Goal: Task Accomplishment & Management: Manage account settings

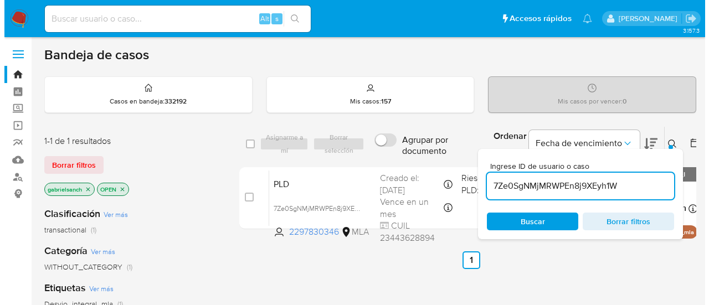
scroll to position [55, 0]
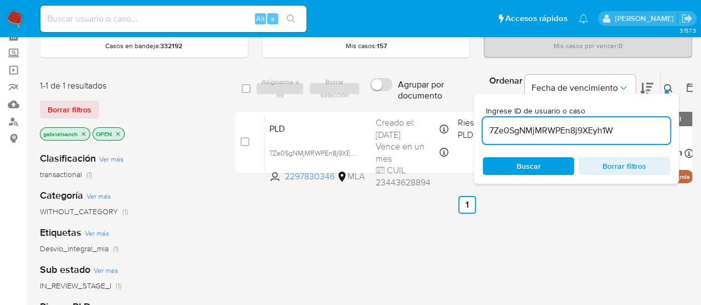
click at [555, 129] on input "7Ze0SgNMjMRWPEn8j9XEyh1W" at bounding box center [576, 131] width 187 height 14
paste input "gSdL2RZVqOIMLG7usmG05SBt"
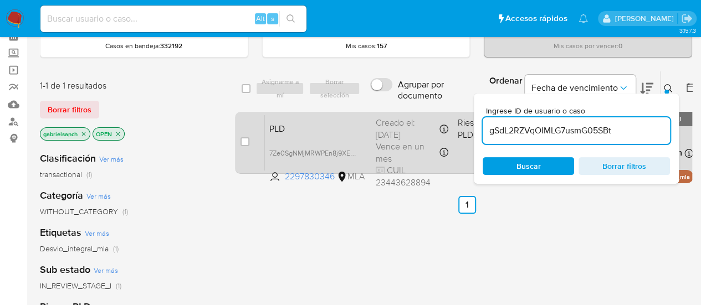
type input "gSdL2RZVqOIMLG7usmG05SBt"
click at [245, 144] on input "checkbox" at bounding box center [244, 141] width 9 height 9
checkbox input "true"
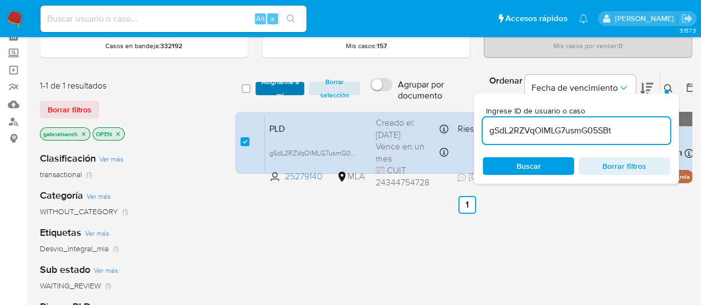
click at [273, 90] on span "Asignarme a mí" at bounding box center [280, 88] width 38 height 11
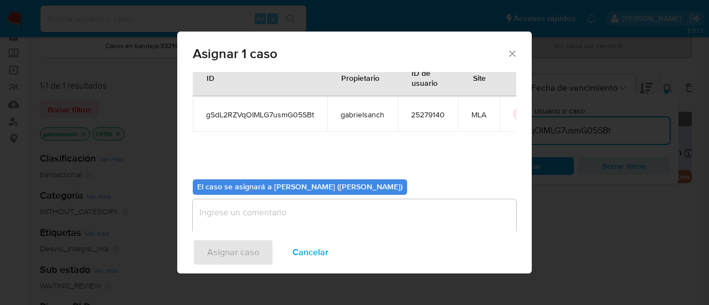
scroll to position [57, 0]
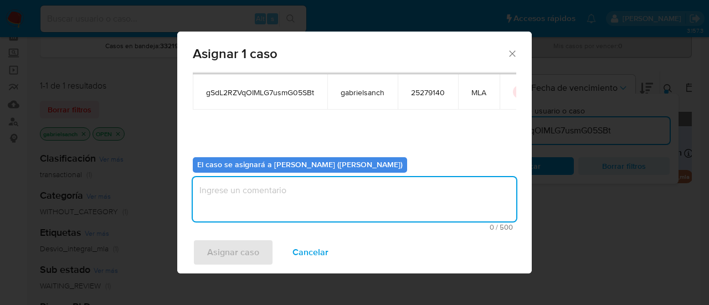
click at [281, 198] on textarea "assign-modal" at bounding box center [355, 199] width 324 height 44
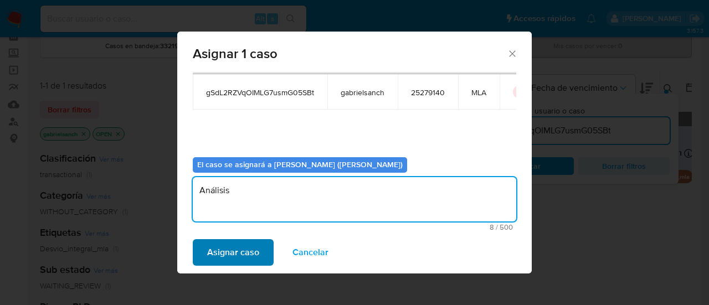
type textarea "Análisis"
click at [245, 247] on span "Asignar caso" at bounding box center [233, 252] width 52 height 24
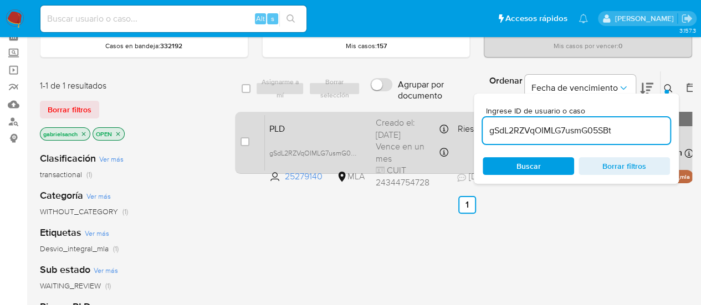
click at [245, 136] on div "case-item-checkbox" at bounding box center [244, 141] width 9 height 11
click at [242, 139] on input "checkbox" at bounding box center [244, 141] width 9 height 9
checkbox input "true"
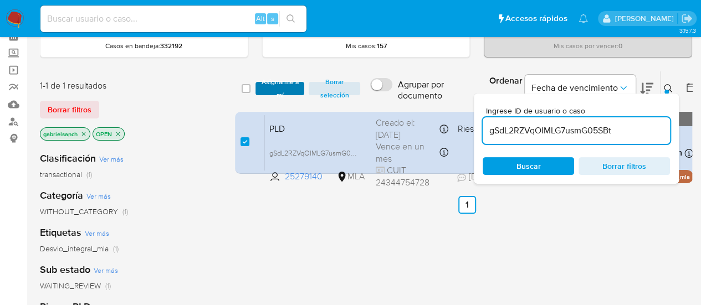
click at [273, 89] on span "Asignarme a mí" at bounding box center [280, 88] width 38 height 11
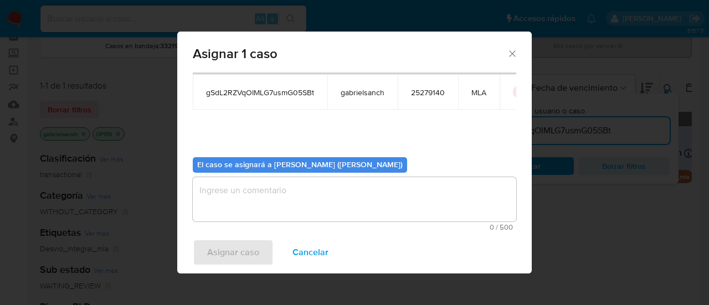
click at [316, 182] on textarea "assign-modal" at bounding box center [355, 199] width 324 height 44
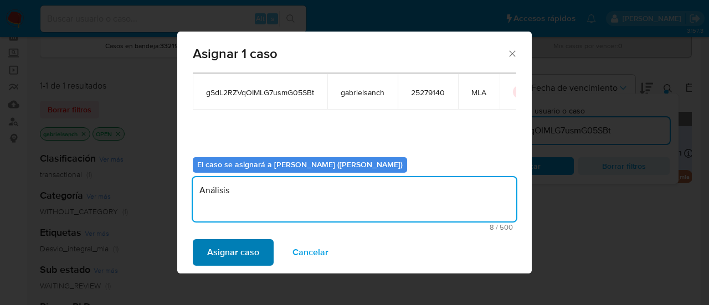
type textarea "Análisis"
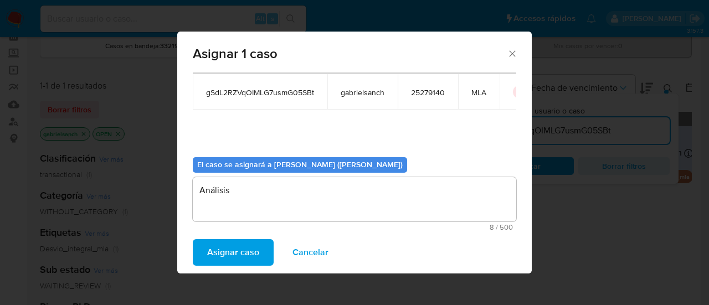
click at [248, 259] on span "Asignar caso" at bounding box center [233, 252] width 52 height 24
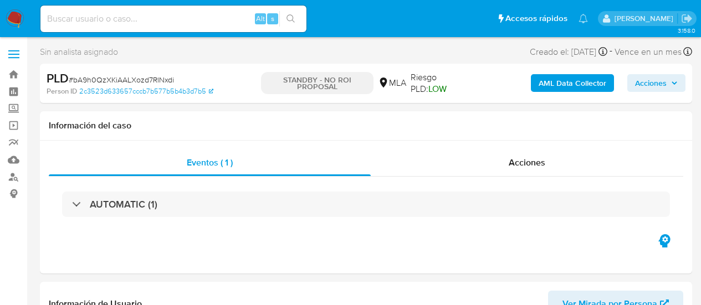
select select "10"
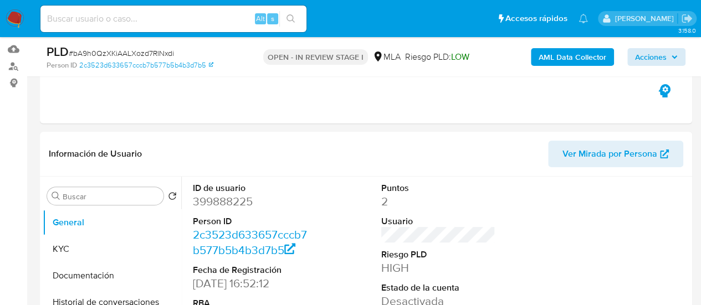
scroll to position [166, 0]
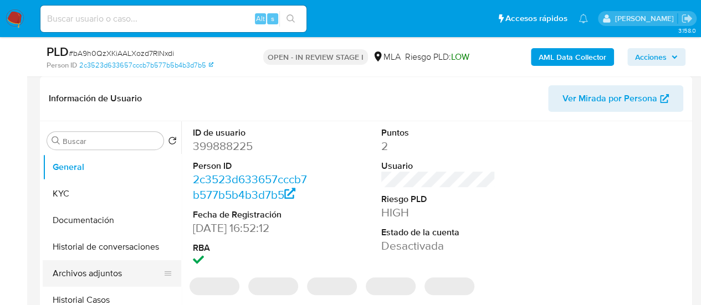
select select "10"
click at [93, 275] on button "Archivos adjuntos" at bounding box center [108, 273] width 130 height 27
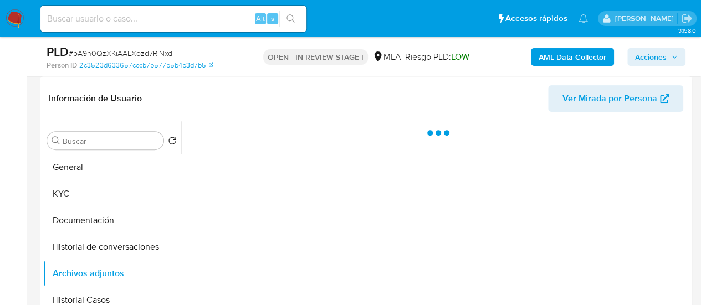
scroll to position [222, 0]
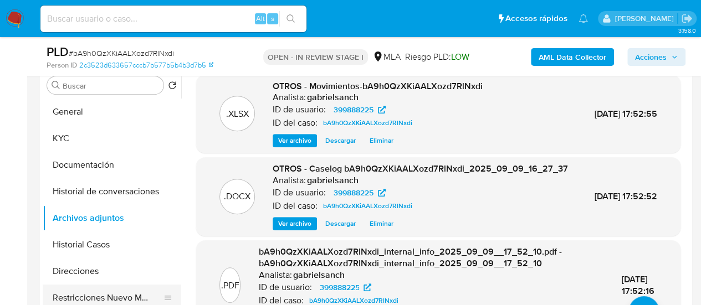
click at [99, 292] on button "Restricciones Nuevo Mundo" at bounding box center [108, 298] width 130 height 27
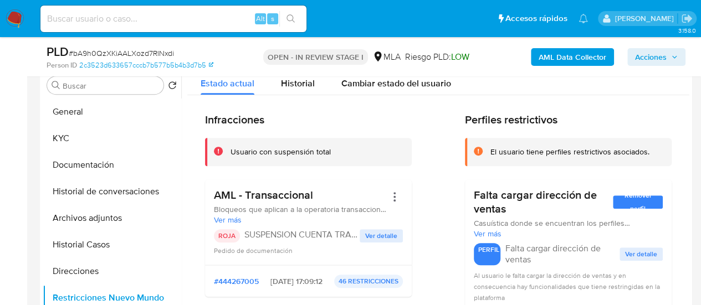
click at [665, 55] on span "Acciones" at bounding box center [651, 57] width 32 height 18
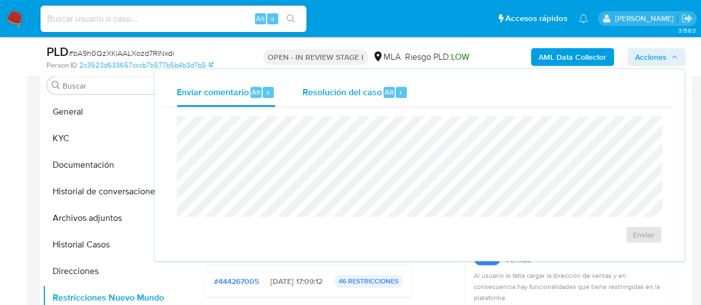
click at [408, 94] on button "Resolución del caso Alt r" at bounding box center [355, 92] width 132 height 29
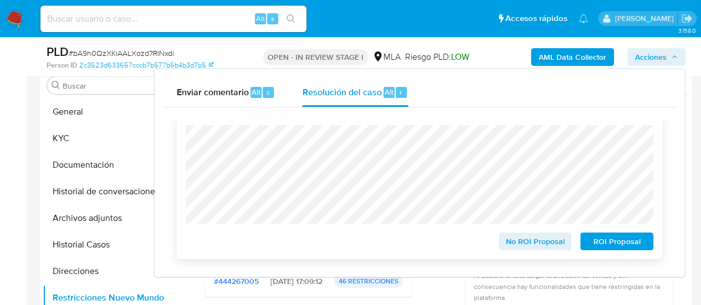
click at [609, 244] on span "ROI Proposal" at bounding box center [617, 242] width 58 height 16
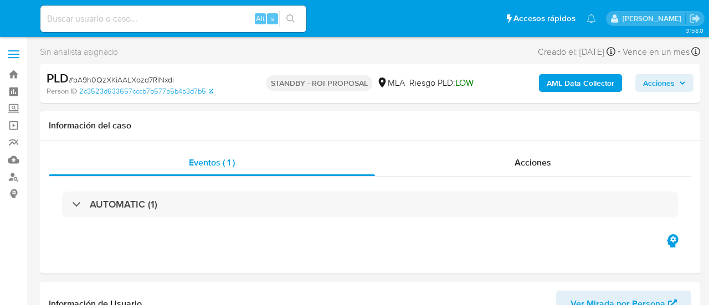
select select "10"
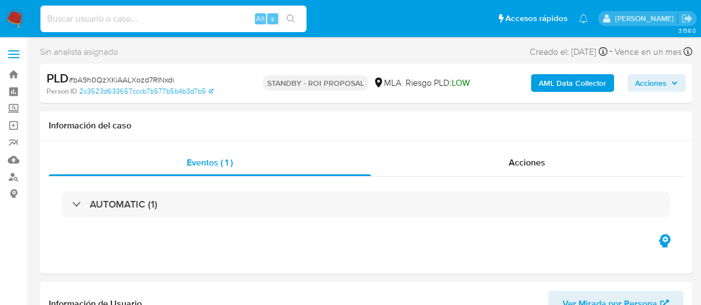
click at [141, 14] on input at bounding box center [173, 19] width 266 height 14
paste input "gSdL2RZVqOIMLG7usmG05SBt"
type input "gSdL2RZVqOIMLG7usmG05SBt"
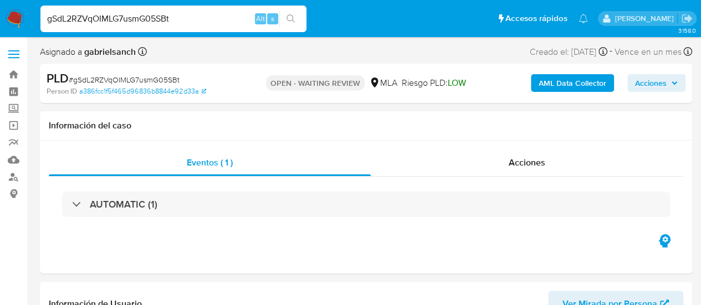
select select "10"
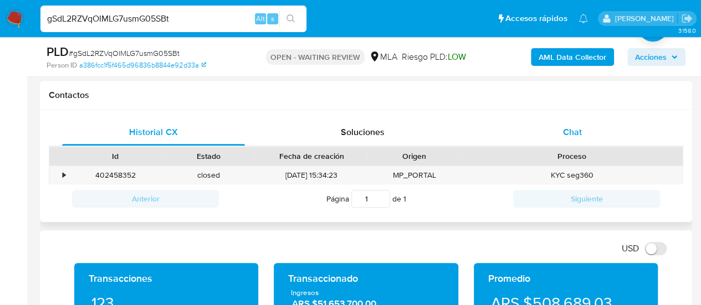
click at [544, 133] on div "Chat" at bounding box center [572, 132] width 183 height 27
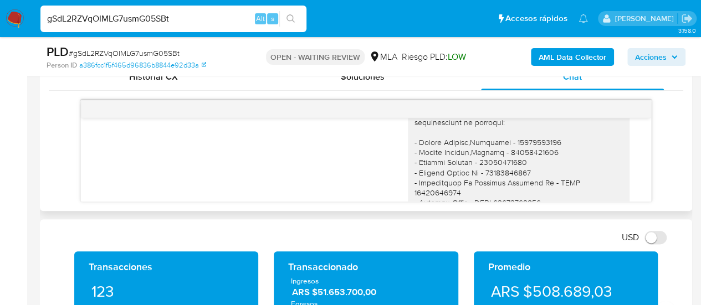
scroll to position [2633, 0]
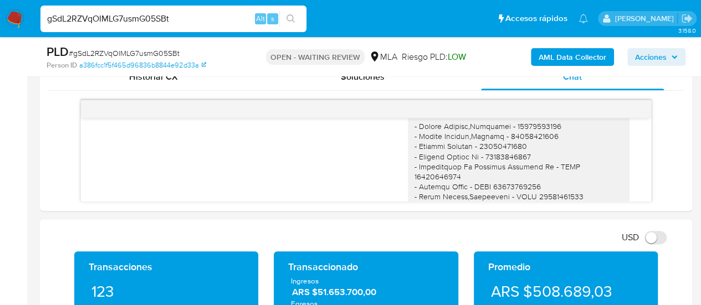
click at [164, 52] on span "# gSdL2RZVqOIMLG7usmG05SBt" at bounding box center [124, 53] width 111 height 11
copy span "gSdL2RZVqOIMLG7usmG05SBt"
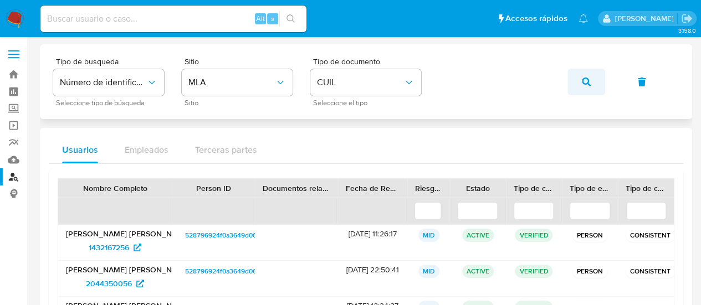
click at [577, 77] on button "button" at bounding box center [586, 82] width 38 height 27
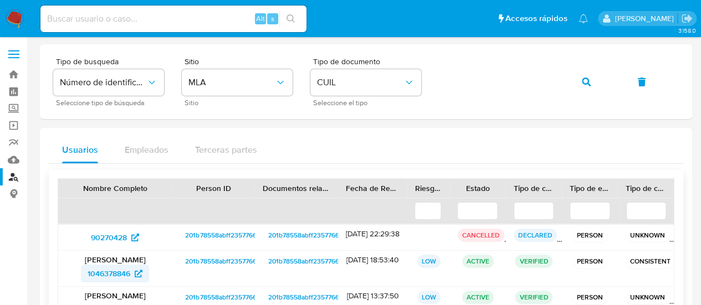
click at [111, 272] on span "1046378846" at bounding box center [109, 274] width 43 height 18
click at [133, 273] on span "1046378846" at bounding box center [115, 274] width 55 height 18
click at [584, 79] on icon "button" at bounding box center [586, 82] width 9 height 9
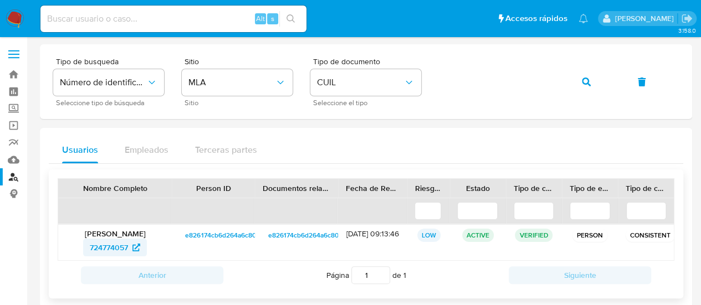
click at [107, 245] on span "724774057" at bounding box center [109, 248] width 38 height 18
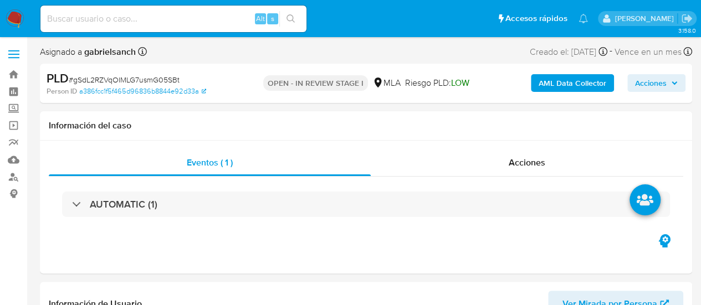
select select "10"
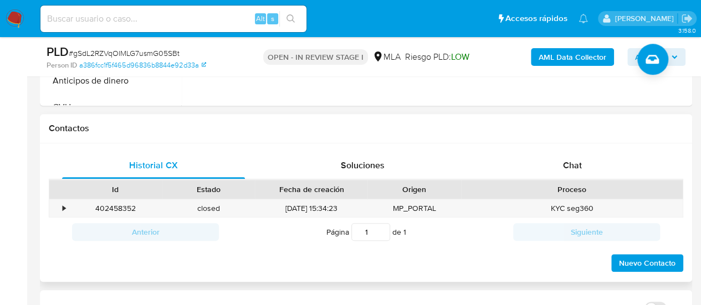
scroll to position [499, 0]
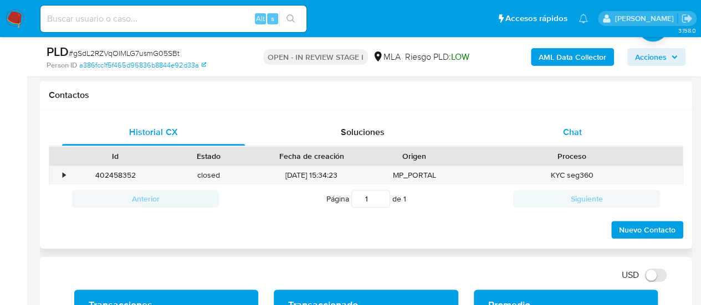
click at [555, 134] on div "Chat" at bounding box center [572, 132] width 183 height 27
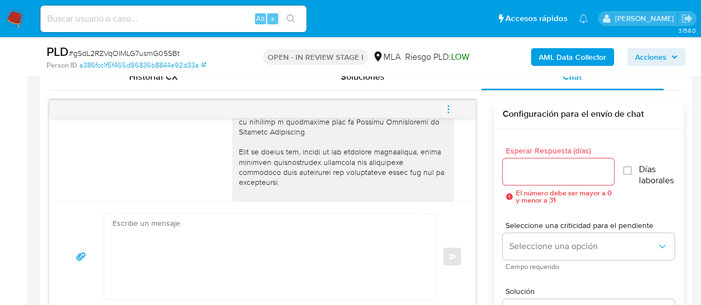
scroll to position [0, 0]
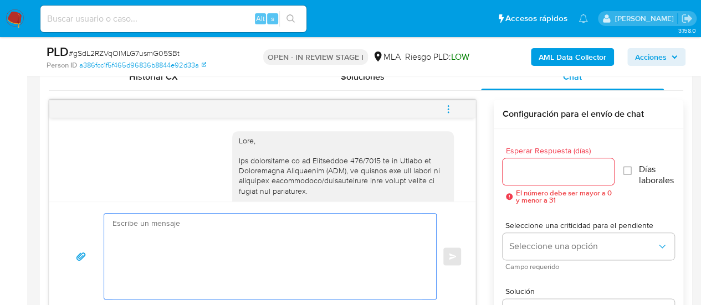
click at [304, 245] on textarea at bounding box center [267, 256] width 310 height 85
paste textarea "Hola, Esperamos que te encuentres muy bien. Te consultamos si tuviste oportunid…"
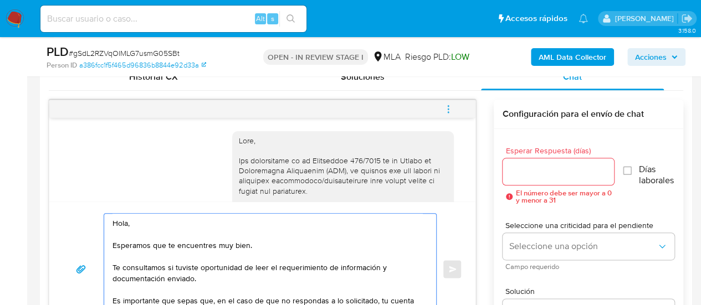
scroll to position [572, 0]
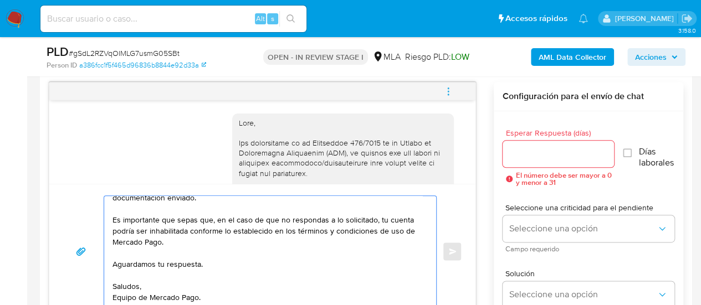
type textarea "Hola, Esperamos que te encuentres muy bien. Te consultamos si tuviste oportunid…"
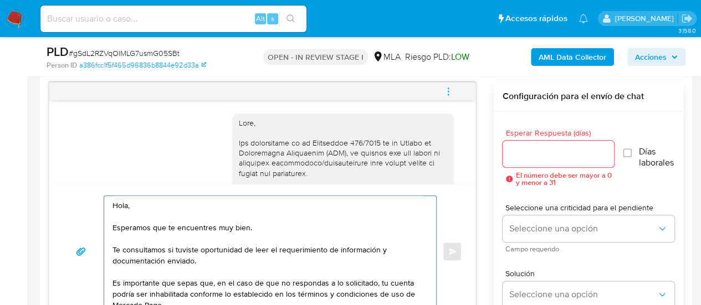
drag, startPoint x: 209, startPoint y: 299, endPoint x: 99, endPoint y: 151, distance: 183.7
click at [99, 151] on div "17/07/2025 19:53:35 Hola, Esperamos que te encuentres muy bien. Te consultamos …" at bounding box center [262, 206] width 427 height 248
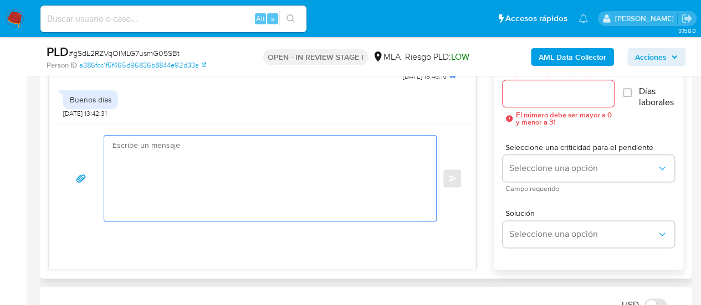
scroll to position [627, 0]
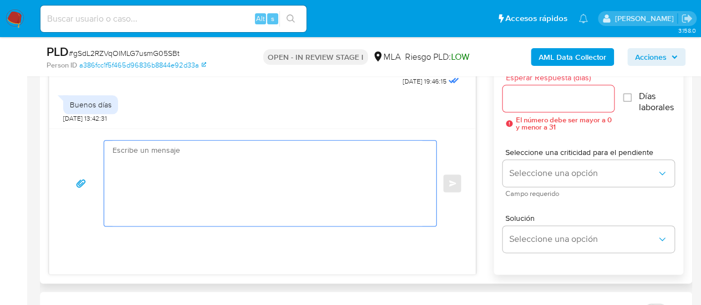
click at [249, 178] on textarea at bounding box center [267, 183] width 310 height 85
paste textarea "Hola XXX, Muchas gracias por la respuesta. Analizamos tu caso y verificamos que…"
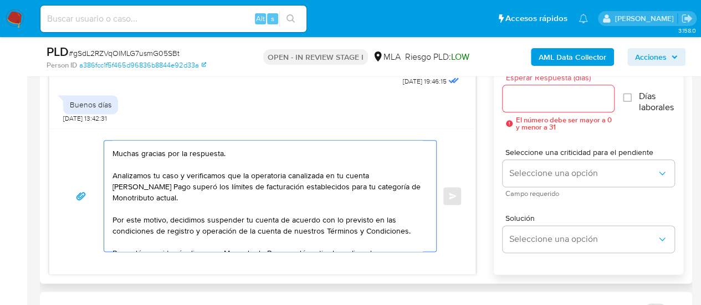
scroll to position [0, 0]
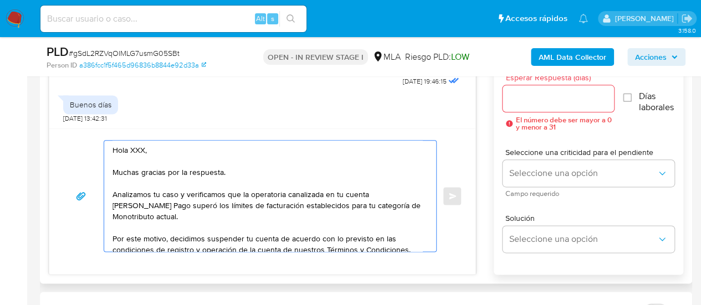
drag, startPoint x: 145, startPoint y: 147, endPoint x: 127, endPoint y: 146, distance: 17.2
click at [127, 146] on textarea "Hola XXX, Muchas gracias por la respuesta. Analizamos tu caso y verificamos que…" at bounding box center [267, 196] width 310 height 111
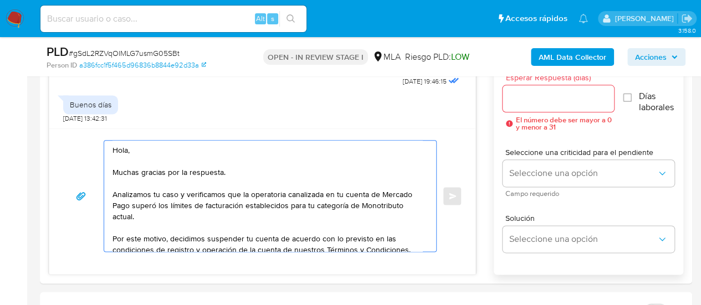
type textarea "Hola, Muchas gracias por la respuesta. Analizamos tu caso y verificamos que la …"
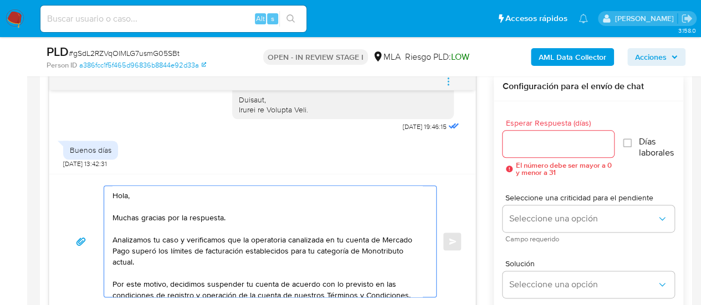
scroll to position [572, 0]
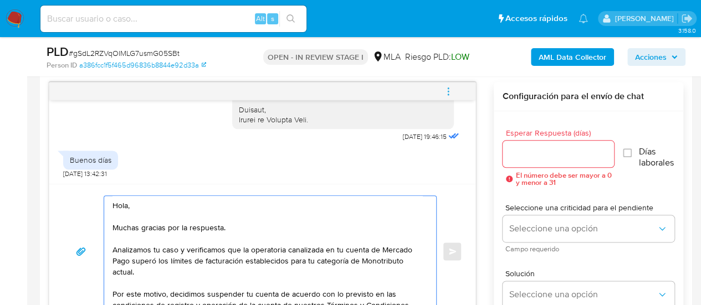
click at [515, 158] on input "Esperar Respuesta (días)" at bounding box center [559, 154] width 112 height 14
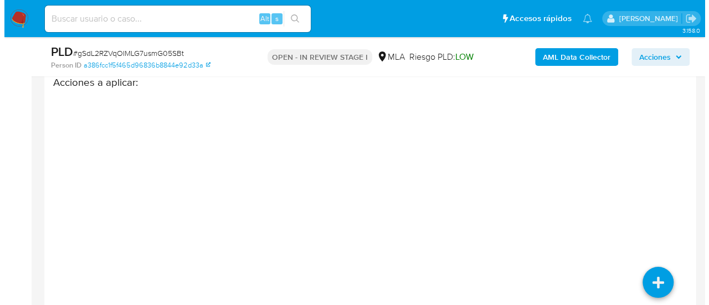
scroll to position [2041, 0]
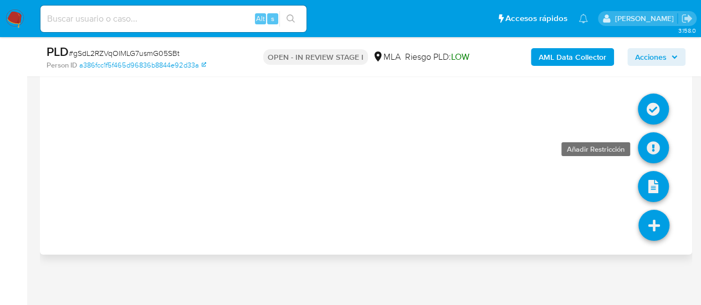
type input "0"
click at [654, 148] on icon at bounding box center [653, 147] width 31 height 31
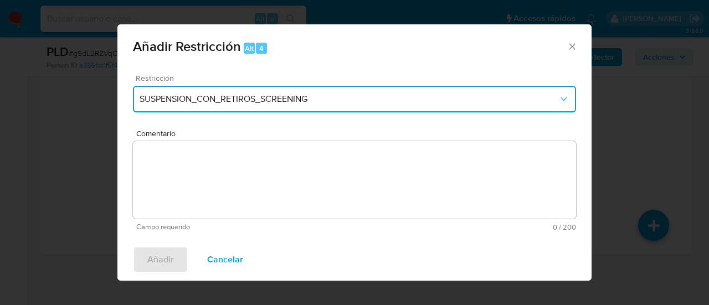
click at [188, 109] on button "SUSPENSION_CON_RETIROS_SCREENING" at bounding box center [354, 99] width 443 height 27
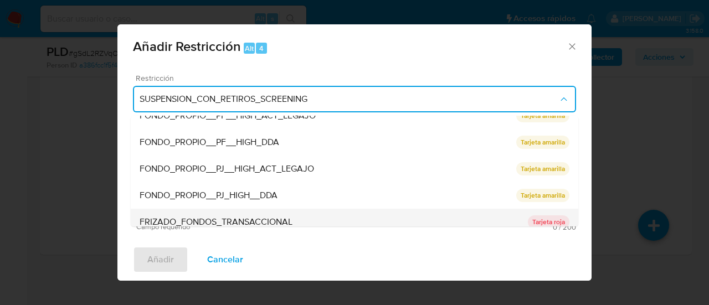
scroll to position [166, 0]
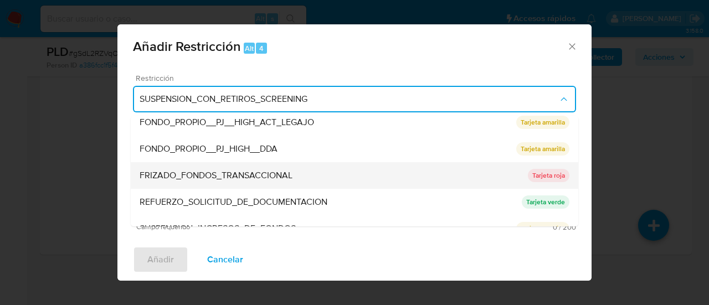
click at [224, 177] on span "FRIZADO_FONDOS_TRANSACCIONAL" at bounding box center [216, 175] width 153 height 11
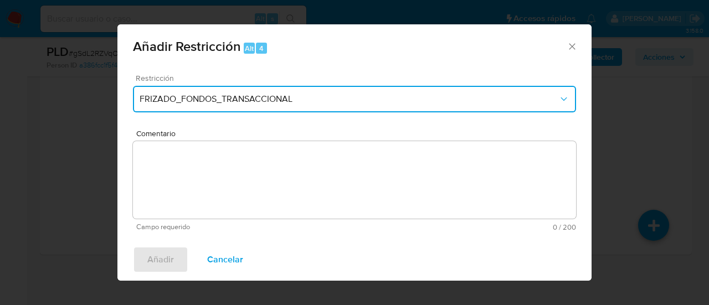
click at [225, 88] on button "FRIZADO_FONDOS_TRANSACCIONAL" at bounding box center [354, 99] width 443 height 27
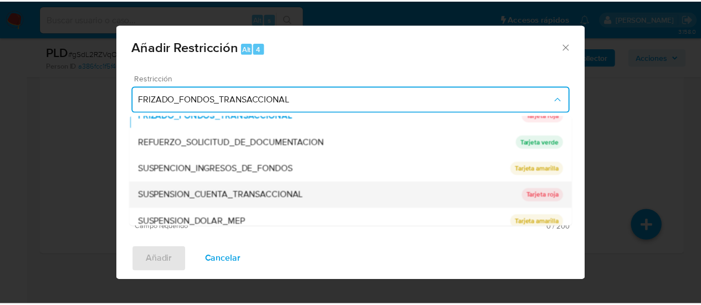
scroll to position [235, 0]
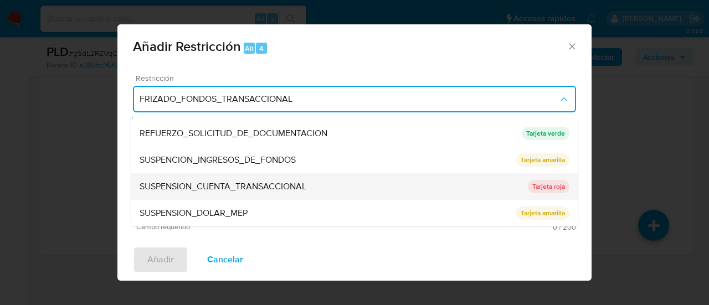
click at [250, 186] on span "SUSPENSION_CUENTA_TRANSACCIONAL" at bounding box center [223, 186] width 167 height 11
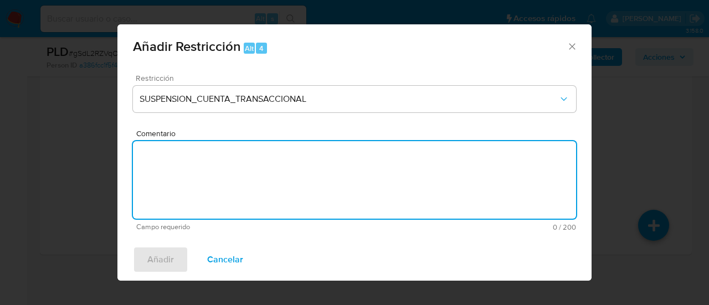
click at [250, 186] on textarea "Comentario" at bounding box center [354, 180] width 443 height 78
type textarea "AML"
click at [172, 265] on span "Añadir" at bounding box center [160, 260] width 27 height 24
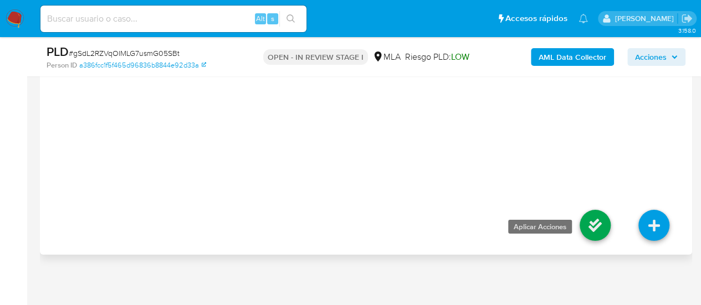
click at [593, 221] on icon at bounding box center [595, 225] width 31 height 31
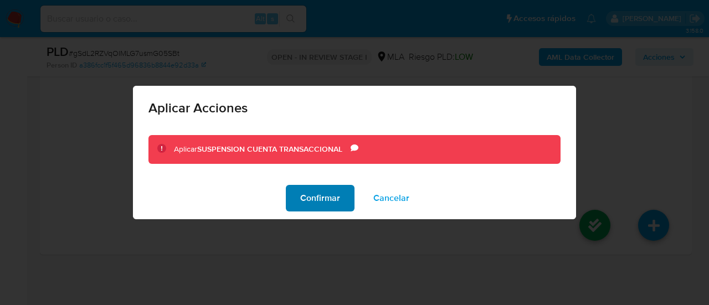
click at [311, 200] on span "Confirmar" at bounding box center [320, 198] width 40 height 24
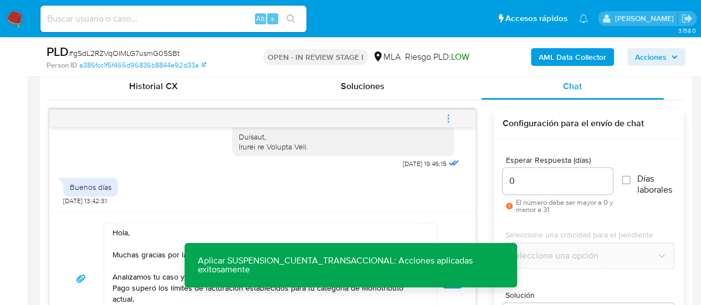
scroll to position [600, 0]
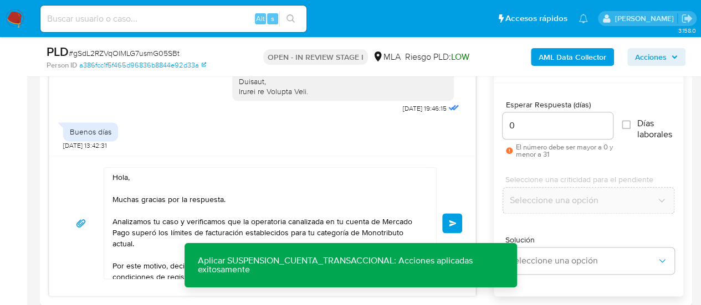
click at [450, 222] on span "Enviar" at bounding box center [453, 223] width 8 height 7
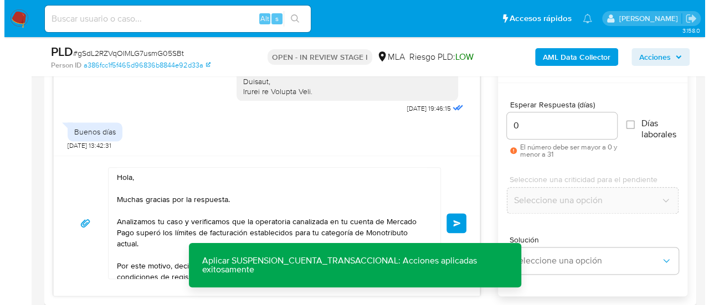
scroll to position [545, 0]
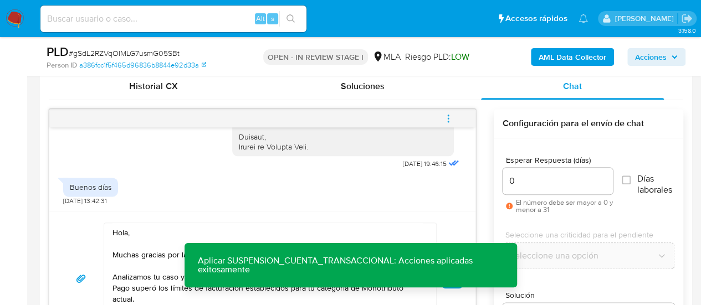
click at [445, 114] on icon "menu-action" at bounding box center [448, 119] width 10 height 10
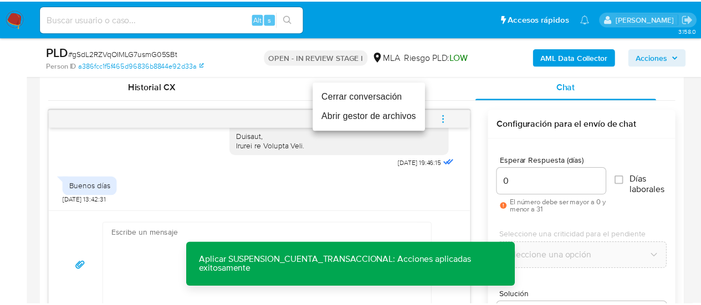
scroll to position [3079, 0]
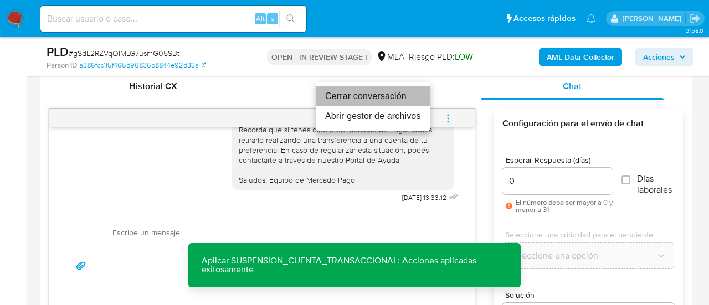
click at [389, 95] on li "Cerrar conversación" at bounding box center [373, 96] width 114 height 20
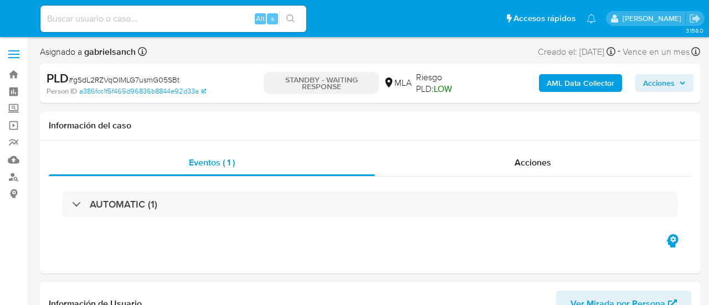
select select "10"
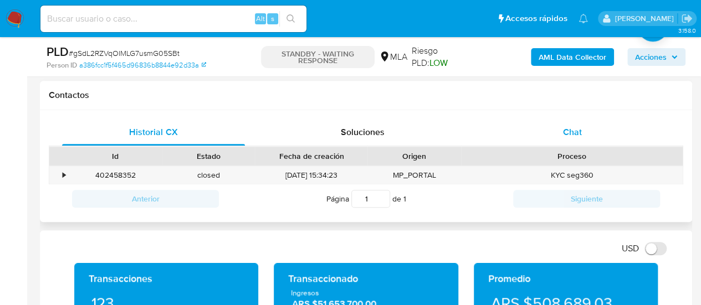
click at [576, 136] on span "Chat" at bounding box center [572, 132] width 19 height 13
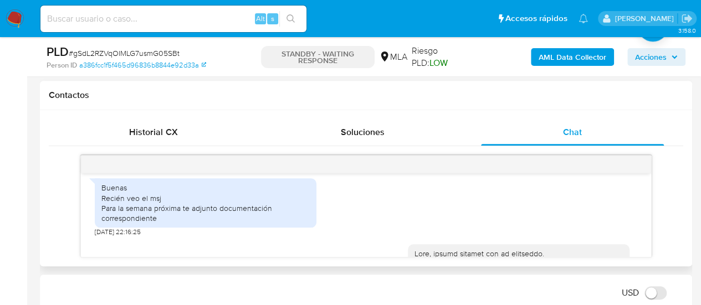
scroll to position [1496, 0]
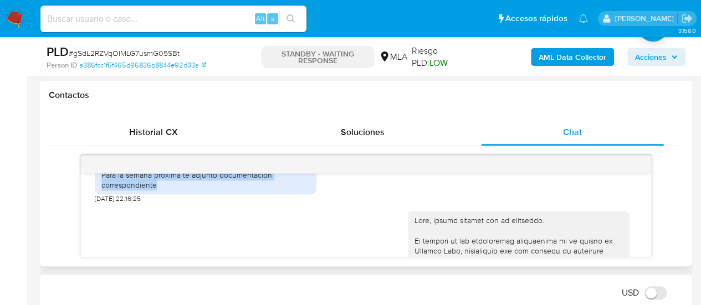
drag, startPoint x: 100, startPoint y: 195, endPoint x: 157, endPoint y: 212, distance: 59.4
click at [157, 194] on div "Buenas Recién veo el msj Para la semana próxima te adjunto documentación corres…" at bounding box center [206, 169] width 222 height 49
copy div "Para la semana próxima te adjunto documentación correspondiente"
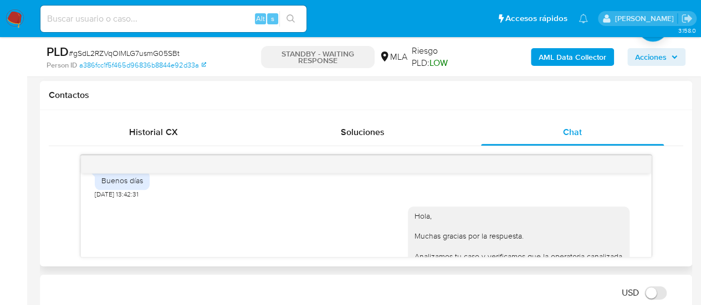
scroll to position [2881, 0]
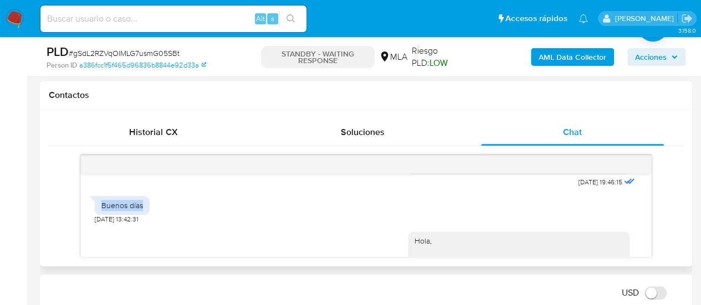
drag, startPoint x: 102, startPoint y: 208, endPoint x: 145, endPoint y: 211, distance: 42.8
click at [145, 211] on div "Buenos días" at bounding box center [122, 205] width 55 height 19
copy div "Buenos días"
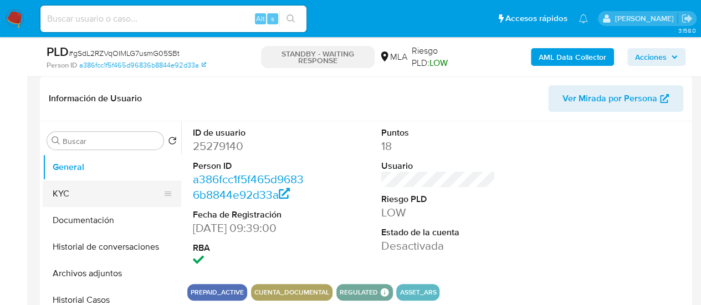
click at [62, 199] on button "KYC" at bounding box center [108, 194] width 130 height 27
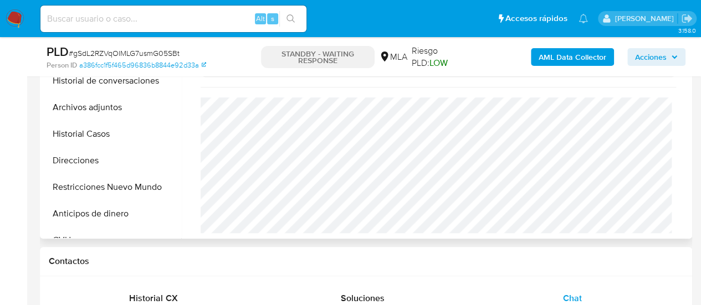
scroll to position [559, 0]
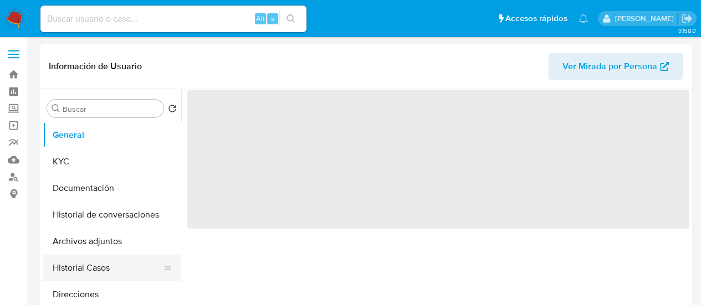
click at [84, 262] on button "Historial Casos" at bounding box center [108, 268] width 130 height 27
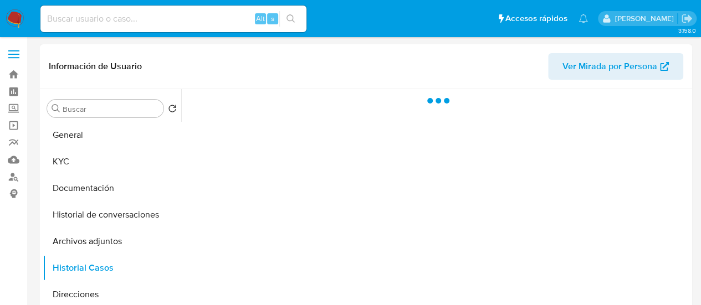
select select "10"
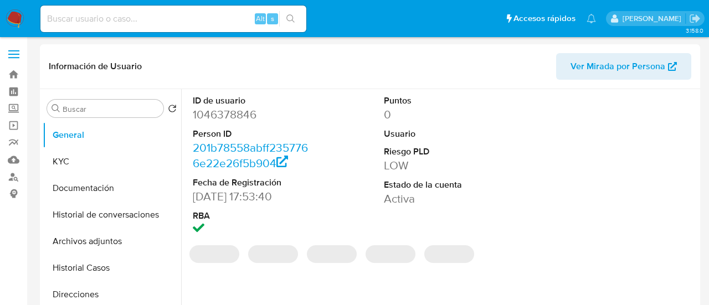
select select "10"
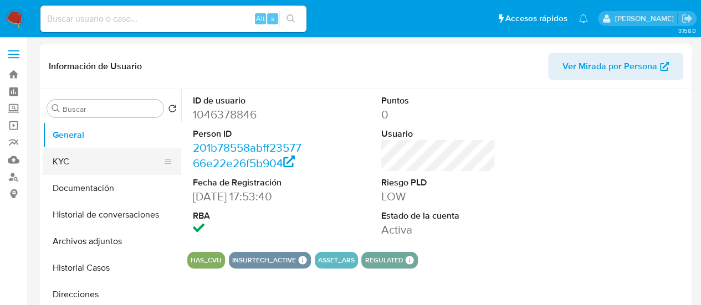
click at [94, 166] on button "KYC" at bounding box center [108, 161] width 130 height 27
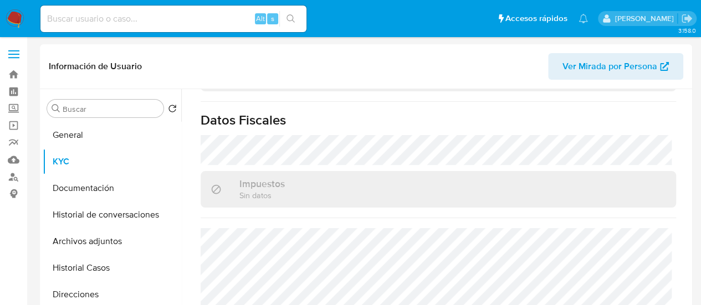
scroll to position [625, 0]
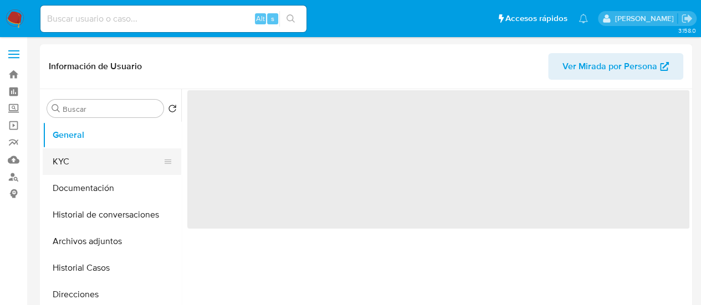
click at [63, 165] on button "KYC" at bounding box center [108, 161] width 130 height 27
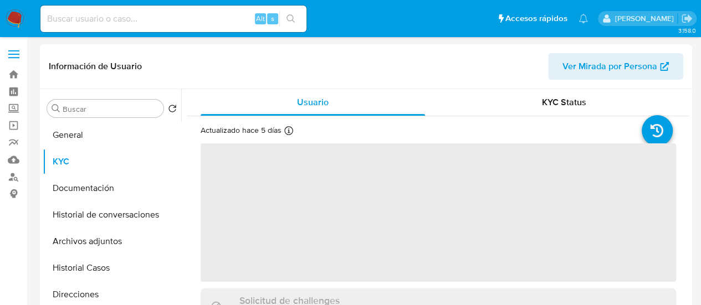
select select "10"
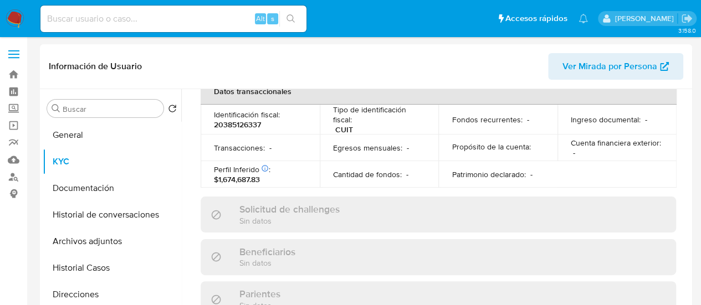
scroll to position [625, 0]
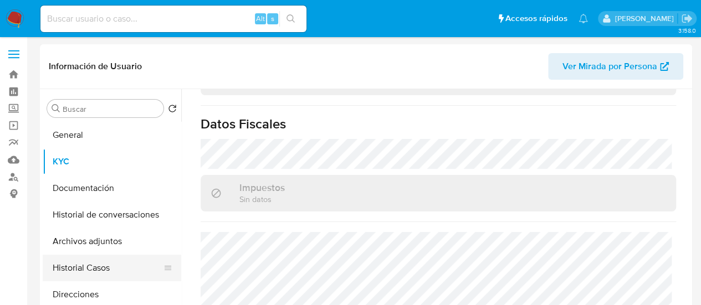
click at [111, 268] on button "Historial Casos" at bounding box center [108, 268] width 130 height 27
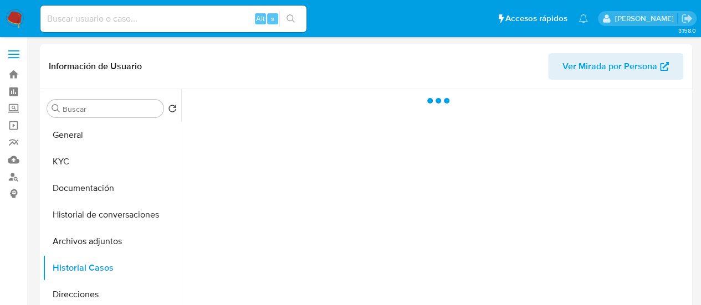
scroll to position [0, 0]
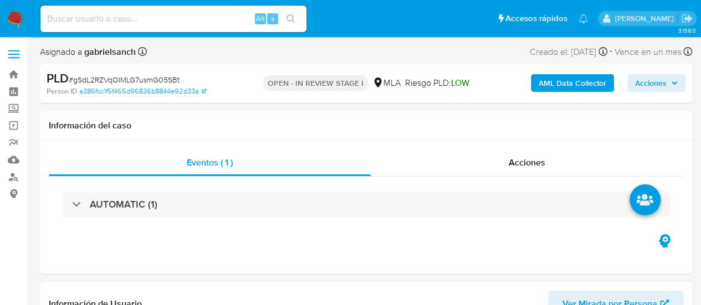
select select "10"
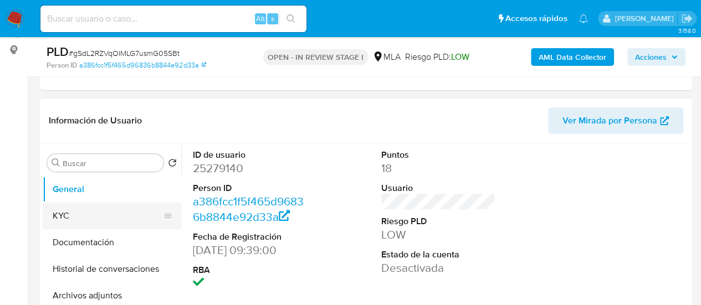
scroll to position [166, 0]
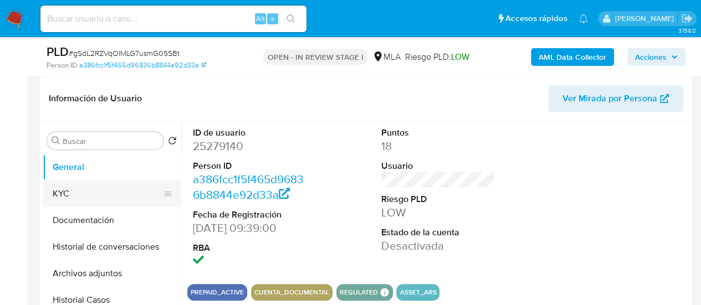
click at [88, 197] on button "KYC" at bounding box center [108, 194] width 130 height 27
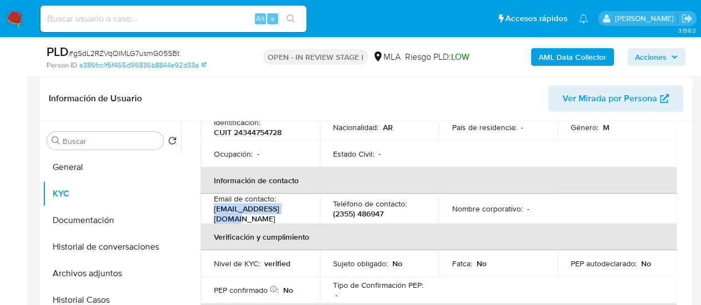
drag, startPoint x: 214, startPoint y: 212, endPoint x: 291, endPoint y: 212, distance: 77.6
click at [291, 212] on p "[EMAIL_ADDRESS][DOMAIN_NAME]" at bounding box center [258, 214] width 88 height 20
copy p "[EMAIL_ADDRESS][DOMAIN_NAME]"
click at [573, 50] on b "AML Data Collector" at bounding box center [573, 57] width 68 height 18
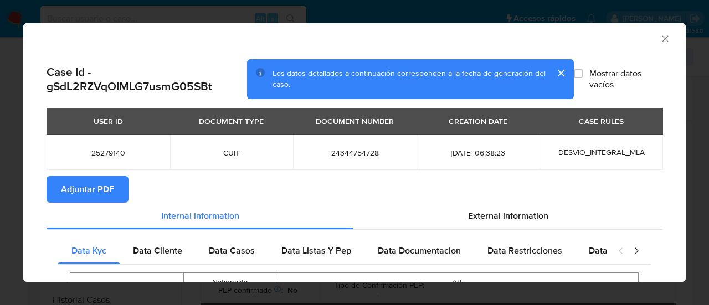
click at [110, 194] on span "Adjuntar PDF" at bounding box center [87, 189] width 53 height 24
click at [662, 37] on icon "Cerrar ventana" at bounding box center [665, 38] width 6 height 6
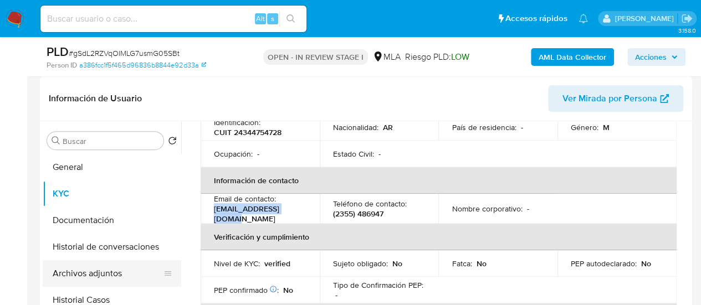
click at [95, 279] on button "Archivos adjuntos" at bounding box center [108, 273] width 130 height 27
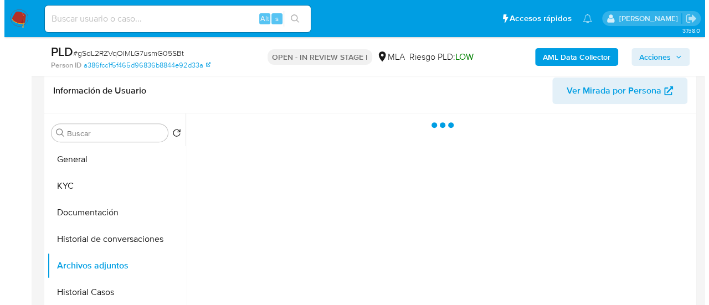
scroll to position [222, 0]
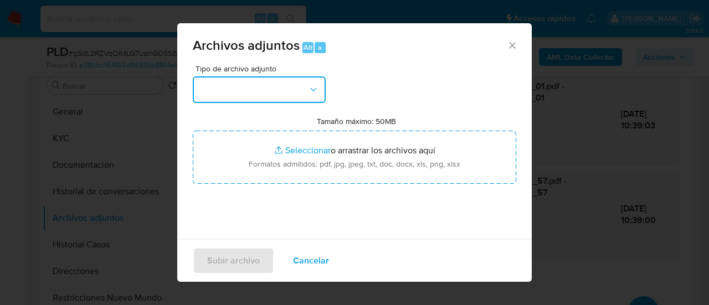
click at [270, 87] on button "button" at bounding box center [259, 89] width 133 height 27
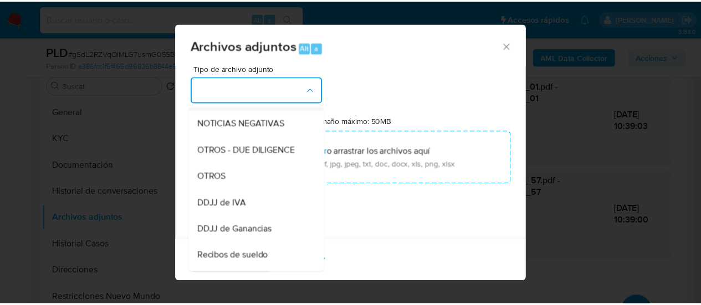
scroll to position [166, 0]
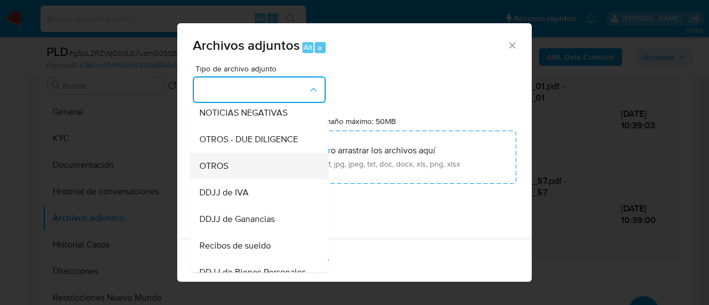
click at [227, 172] on span "OTROS" at bounding box center [213, 166] width 29 height 11
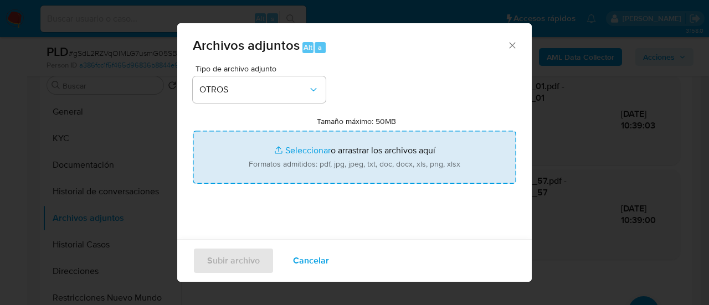
click at [297, 154] on input "Tamaño máximo: 50MB Seleccionar archivos" at bounding box center [355, 157] width 324 height 53
type input "C:\fakepath\Caselog gSdL2RZVqOIMLG7usmG05SBt_2025_07_17_23_14_30.docx"
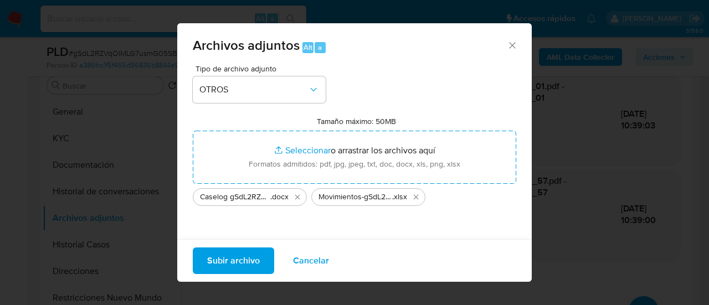
drag, startPoint x: 297, startPoint y: 154, endPoint x: 219, endPoint y: 264, distance: 135.1
click at [219, 264] on span "Subir archivo" at bounding box center [233, 261] width 53 height 24
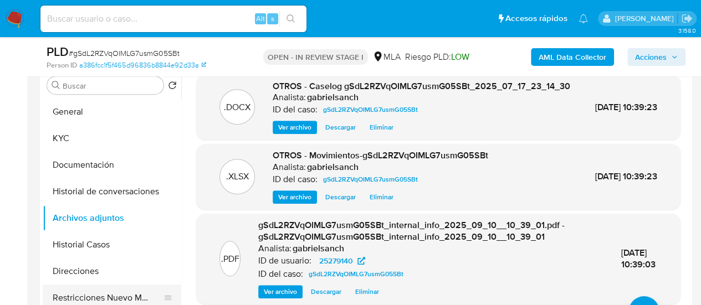
click at [79, 298] on button "Restricciones Nuevo Mundo" at bounding box center [108, 298] width 130 height 27
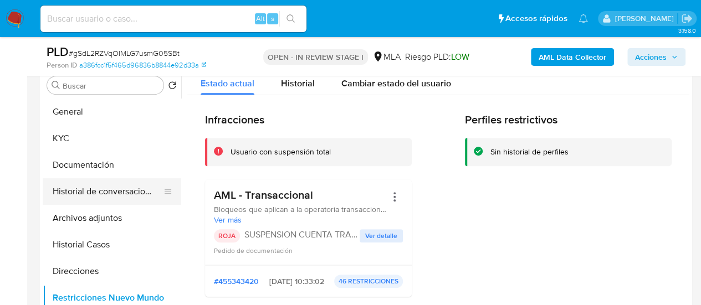
click at [100, 192] on button "Historial de conversaciones" at bounding box center [108, 191] width 130 height 27
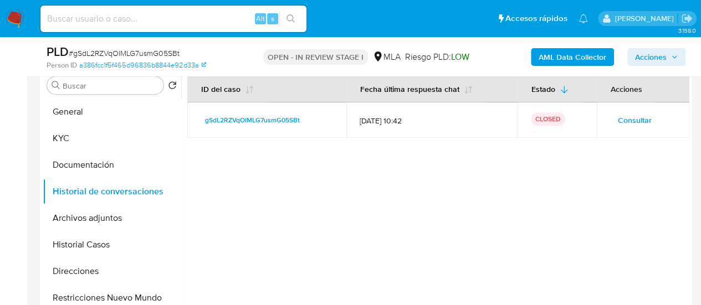
click at [656, 56] on span "Acciones" at bounding box center [651, 57] width 32 height 18
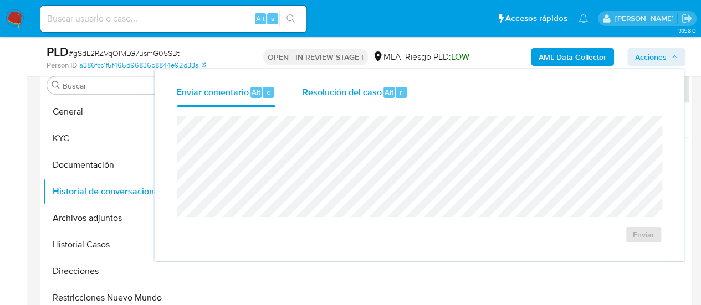
click at [325, 98] on div "Resolución del caso Alt r" at bounding box center [355, 92] width 106 height 29
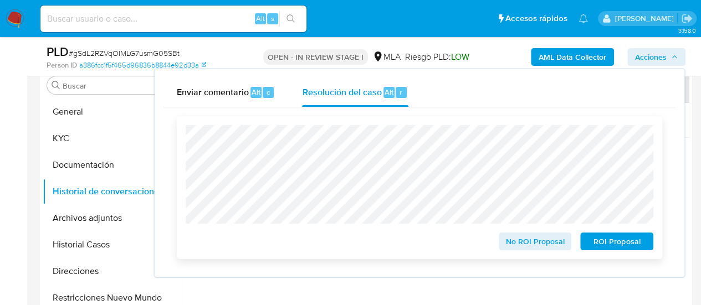
click at [609, 240] on span "ROI Proposal" at bounding box center [617, 242] width 58 height 16
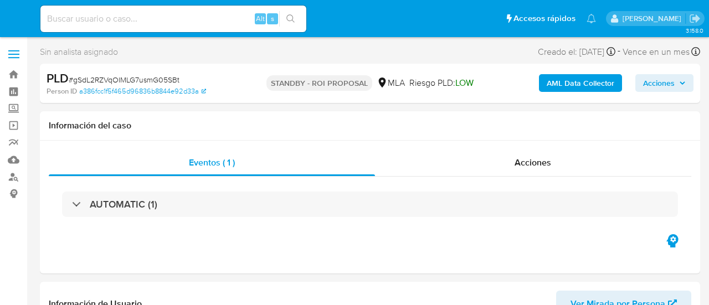
select select "10"
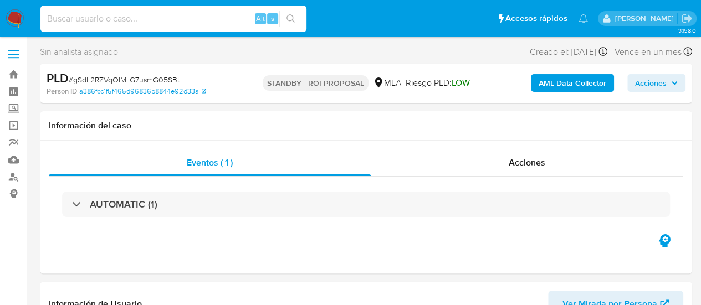
click at [178, 20] on input at bounding box center [173, 19] width 266 height 14
paste input "Fsw7mogWXle8UNragArnUSoJ"
type input "Fsw7mogWXle8UNragArnUSoJ"
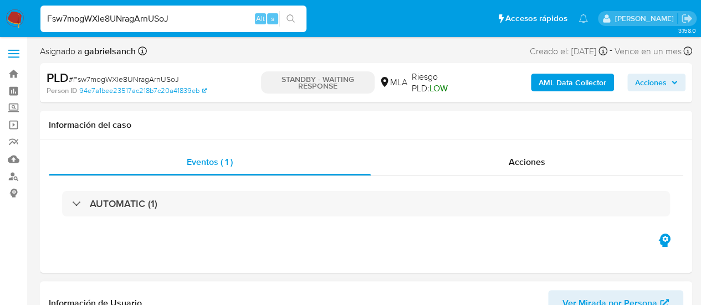
scroll to position [237, 0]
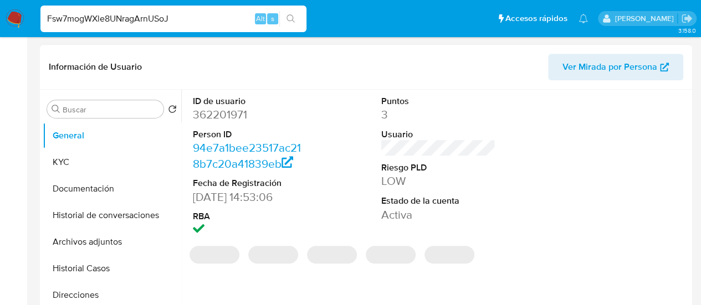
select select "10"
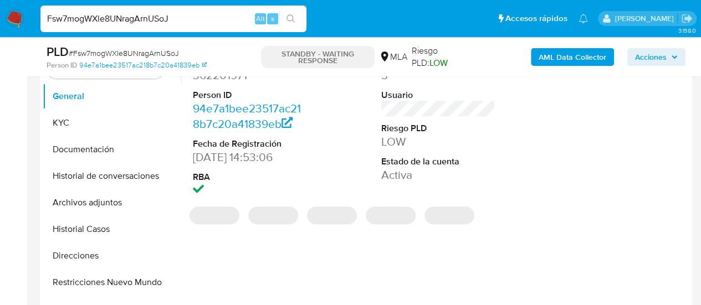
scroll to position [0, 0]
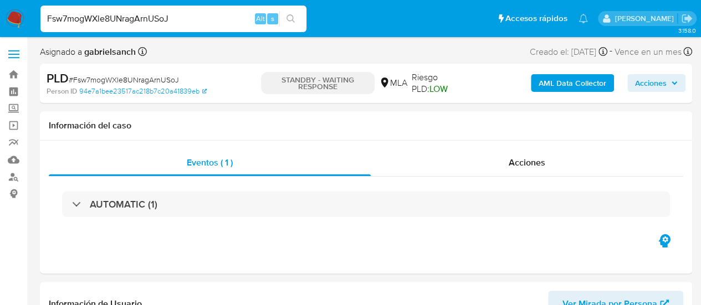
click at [118, 13] on input "Fsw7mogWXle8UNragArnUSoJ" at bounding box center [173, 19] width 266 height 14
paste input "PFaJLwI6nz19m3o4MB02dJKD"
type input "PFaJLwI6nz19m3o4MB02dJKD"
select select "10"
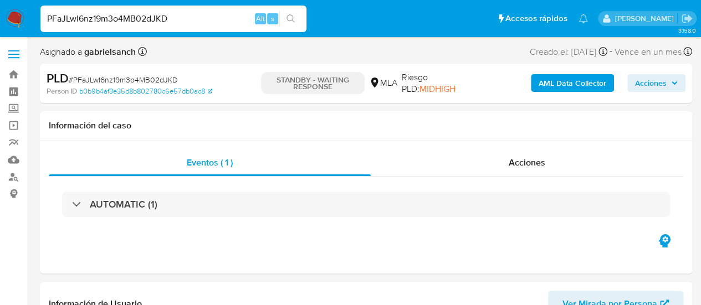
click at [101, 16] on input "PFaJLwI6nz19m3o4MB02dJKD" at bounding box center [173, 19] width 266 height 14
paste input "VHcdOcB4pEt14gMzB0ohfWpB"
type input "VHcdOcB4pEt14gMzB0ohfWpB"
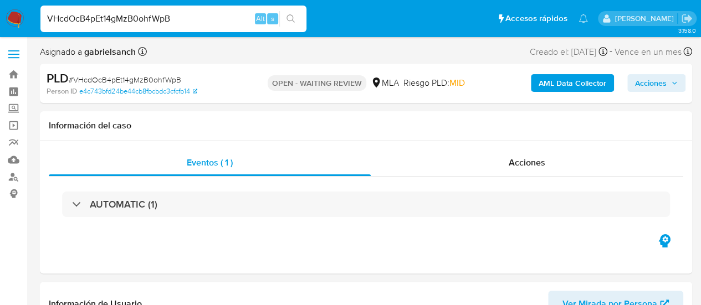
select select "10"
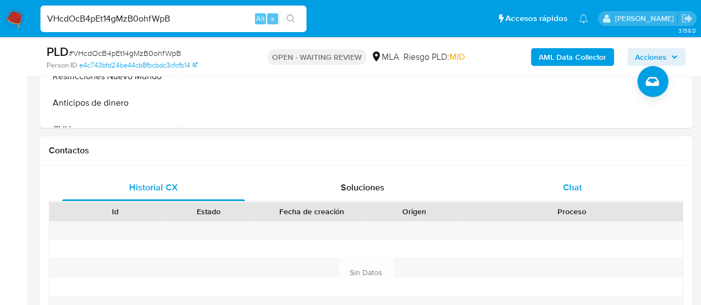
click at [554, 178] on div "Chat" at bounding box center [572, 188] width 183 height 27
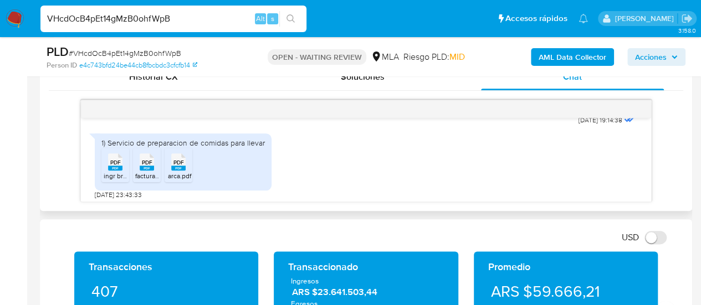
scroll to position [1164, 0]
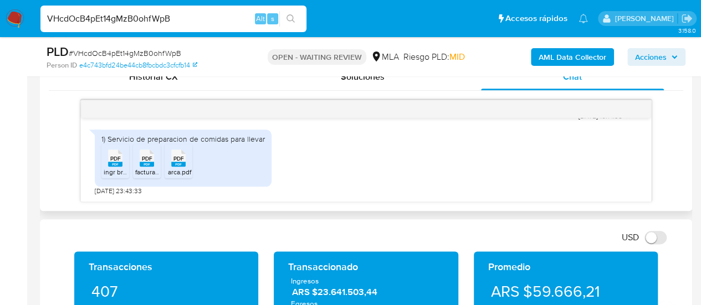
click at [115, 163] on rect at bounding box center [115, 164] width 14 height 5
click at [157, 159] on div "PDF PDF" at bounding box center [146, 157] width 23 height 22
click at [183, 162] on rect at bounding box center [178, 164] width 14 height 5
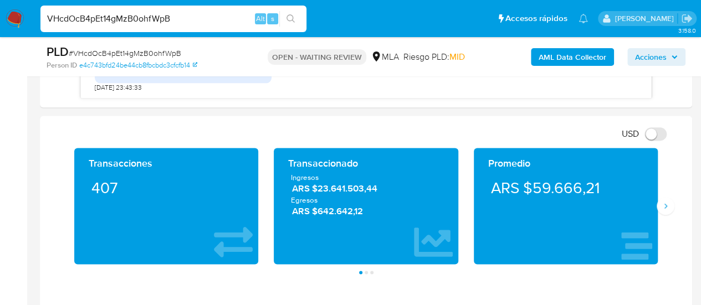
scroll to position [665, 0]
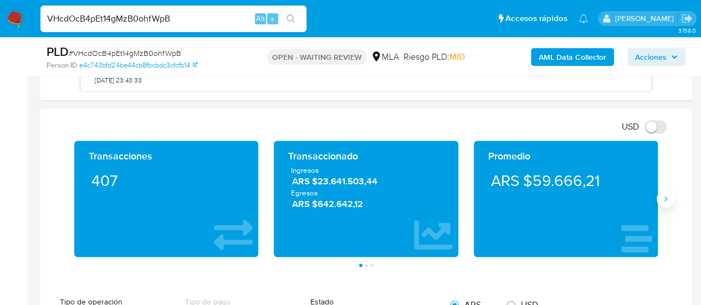
click at [664, 202] on button "Siguiente" at bounding box center [666, 199] width 18 height 18
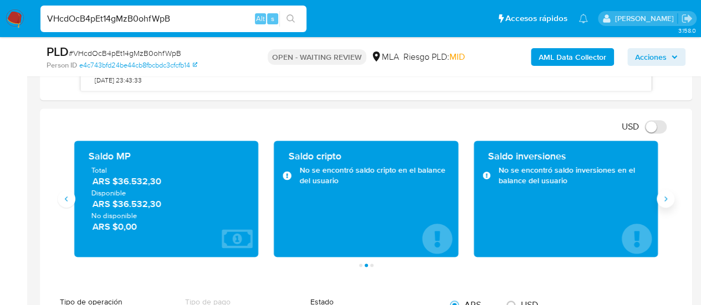
click at [664, 202] on button "Siguiente" at bounding box center [666, 199] width 18 height 18
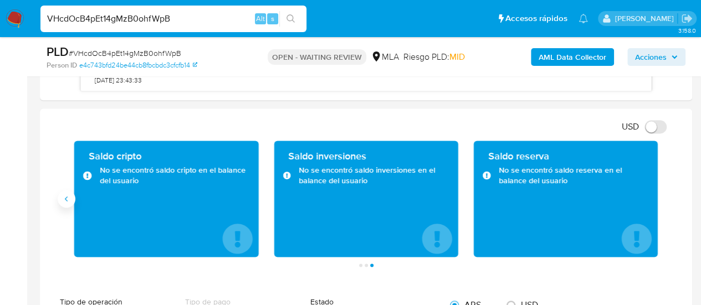
click at [66, 203] on button "Anterior" at bounding box center [67, 199] width 18 height 18
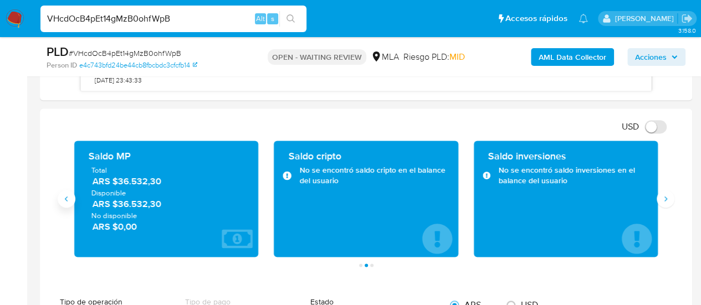
click at [66, 203] on button "Anterior" at bounding box center [67, 199] width 18 height 18
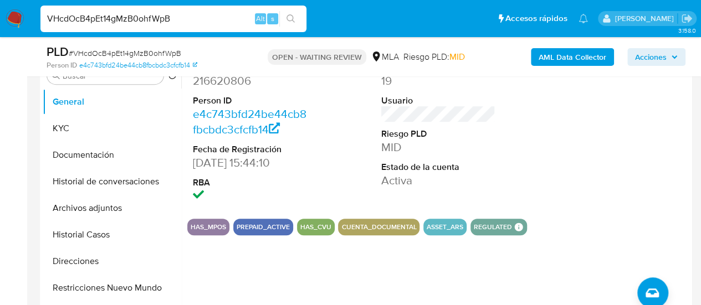
scroll to position [222, 0]
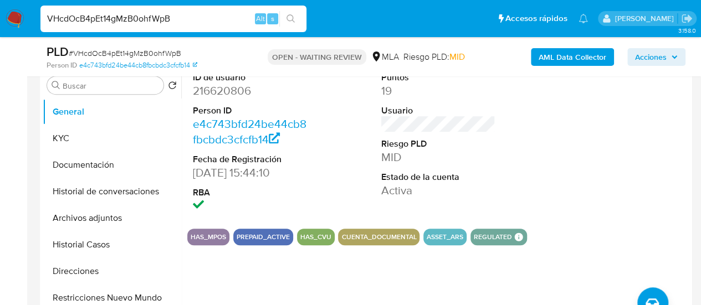
click at [127, 21] on input "VHcdOcB4pEt14gMzB0ohfWpB" at bounding box center [173, 19] width 266 height 14
paste input "D2pwb2dL7Pou48MarXHQ85Ya"
type input "D2pwb2dL7Pou48MarXHQ85Ya"
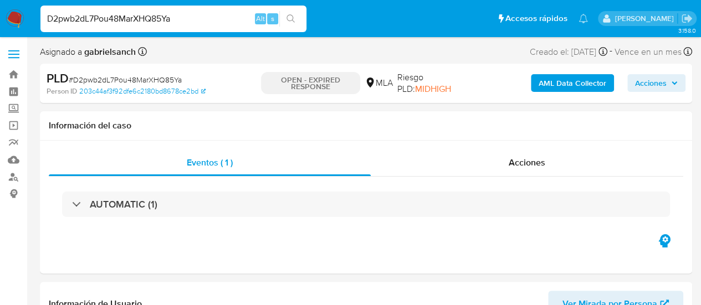
select select "10"
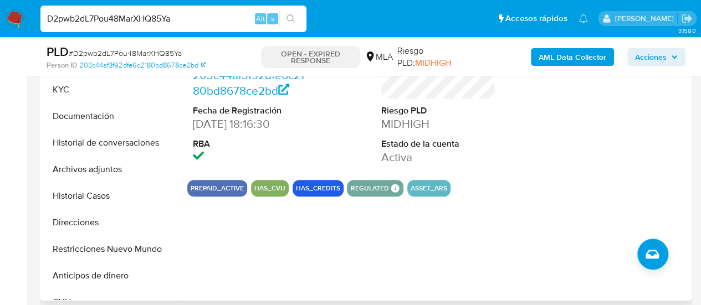
scroll to position [388, 0]
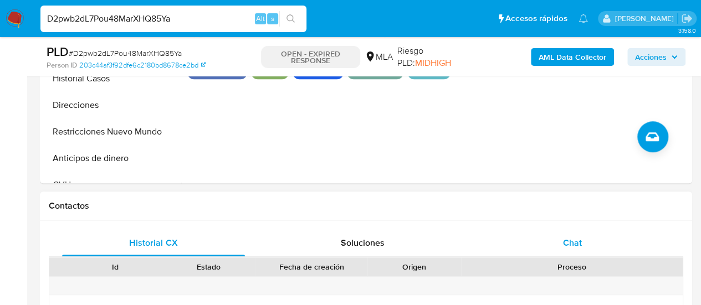
click at [613, 234] on div "Chat" at bounding box center [572, 243] width 183 height 27
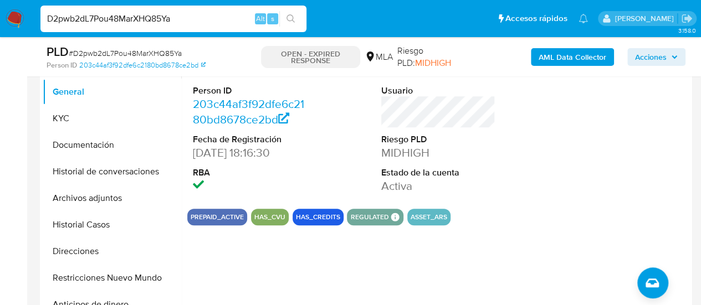
scroll to position [222, 0]
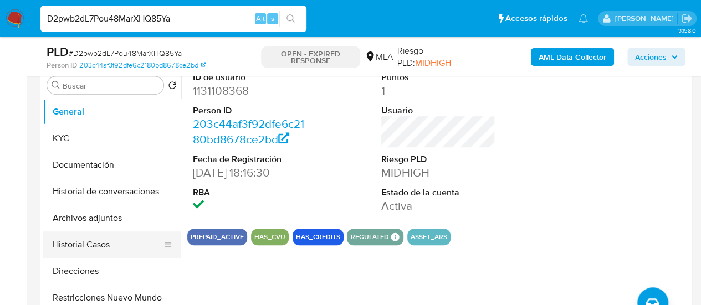
click at [72, 246] on button "Historial Casos" at bounding box center [108, 245] width 130 height 27
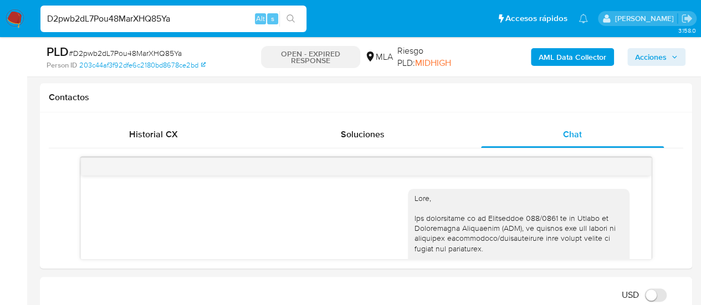
scroll to position [499, 0]
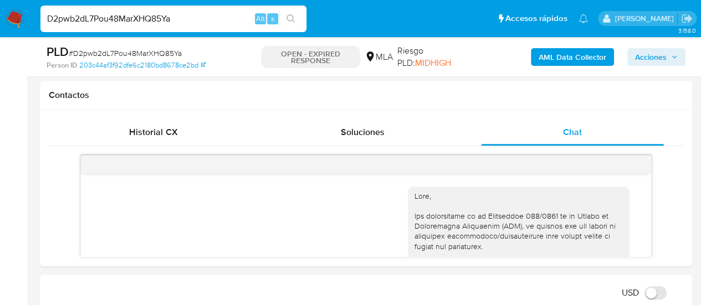
click at [141, 16] on input "D2pwb2dL7Pou48MarXHQ85Ya" at bounding box center [173, 19] width 266 height 14
paste input "VjjWFaMOln9h7ry3s34OVZ70"
type input "VjjWFaMOln9h7ry3s34OVZ70"
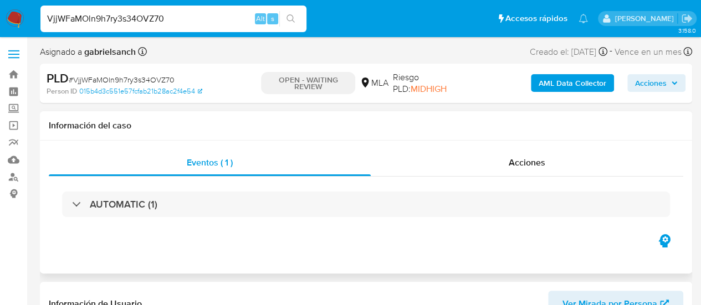
select select "10"
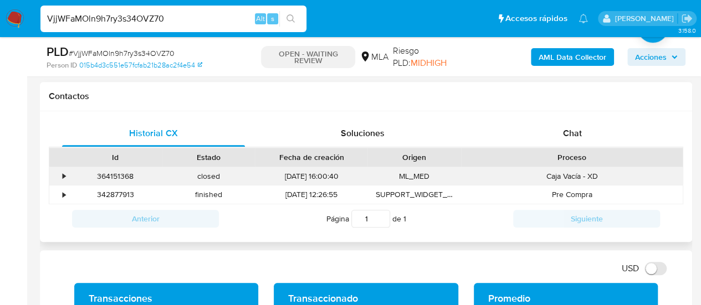
scroll to position [499, 0]
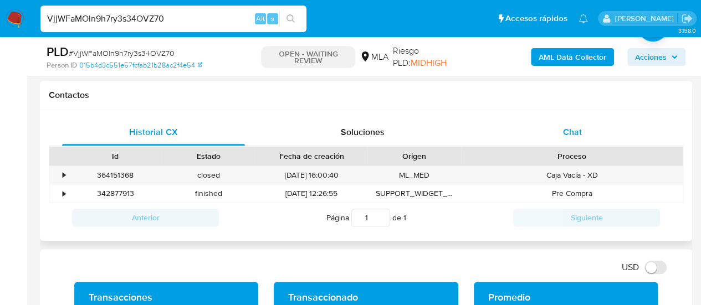
click at [546, 132] on div "Chat" at bounding box center [572, 132] width 183 height 27
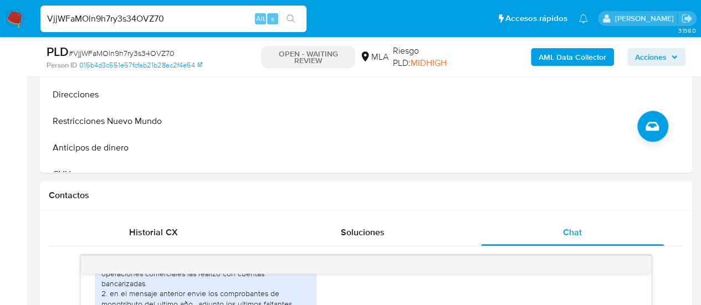
scroll to position [277, 0]
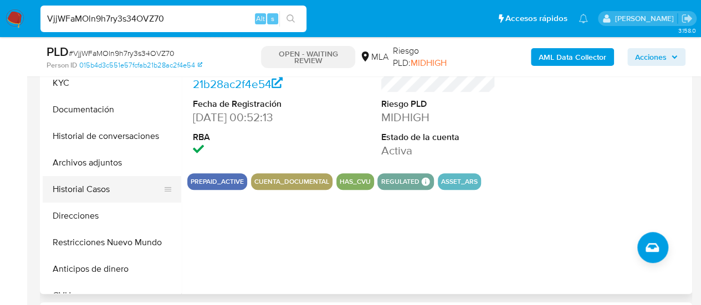
click at [59, 187] on button "Historial Casos" at bounding box center [108, 189] width 130 height 27
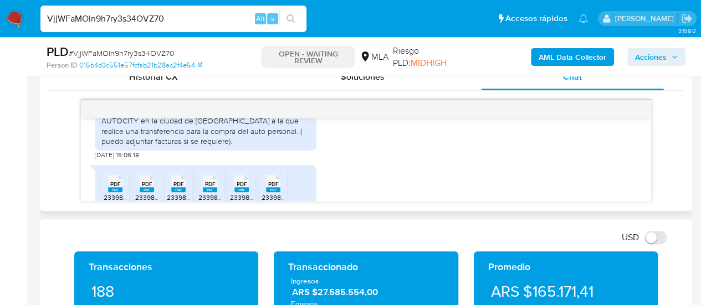
scroll to position [1022, 0]
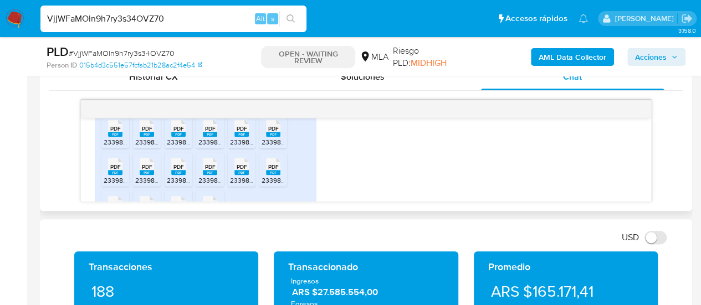
click at [121, 137] on icon at bounding box center [115, 128] width 14 height 17
click at [142, 132] on span "PDF" at bounding box center [147, 128] width 11 height 7
click at [174, 137] on rect at bounding box center [178, 134] width 14 height 5
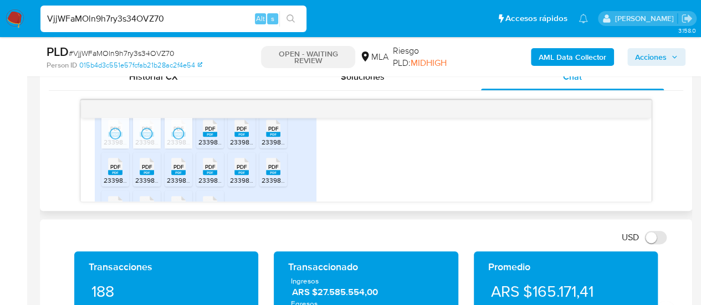
click at [213, 137] on rect at bounding box center [210, 134] width 14 height 5
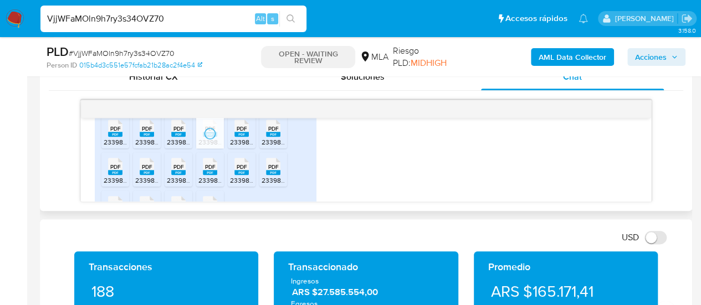
click at [247, 137] on icon at bounding box center [241, 128] width 14 height 17
click at [278, 132] on span "PDF" at bounding box center [273, 128] width 11 height 7
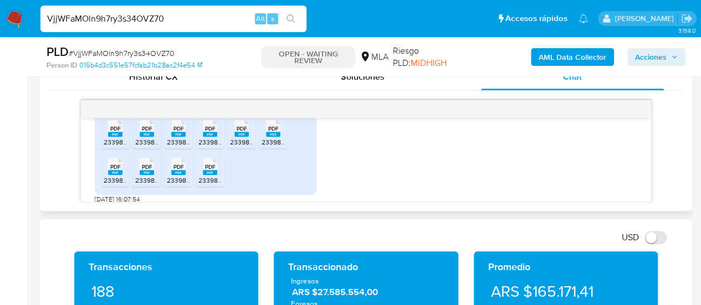
scroll to position [1077, 0]
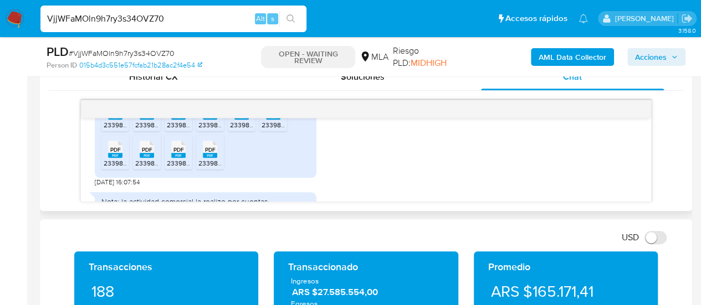
click at [116, 130] on span "23398573579_011_00001_00000045.pdf" at bounding box center [164, 124] width 121 height 9
click at [144, 115] on span "PDF" at bounding box center [147, 111] width 11 height 7
click at [173, 130] on span "23398573579_011_00001_00000046.pdf" at bounding box center [227, 124] width 121 height 9
click at [213, 121] on div "PDF PDF" at bounding box center [209, 110] width 23 height 22
click at [236, 120] on rect at bounding box center [241, 117] width 14 height 5
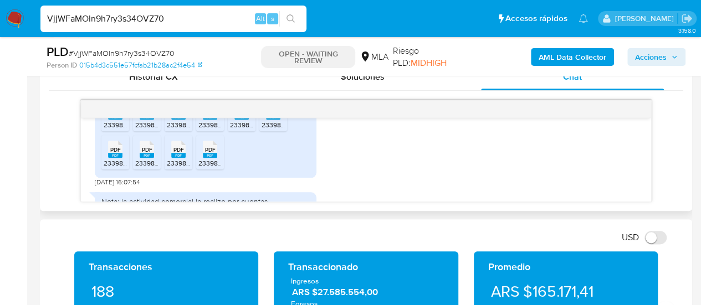
click at [272, 115] on span "PDF" at bounding box center [273, 111] width 11 height 7
click at [110, 170] on li "PDF PDF 23398573579_011_00001_00000054.pdf" at bounding box center [115, 152] width 28 height 34
click at [142, 153] on span "PDF" at bounding box center [147, 149] width 11 height 7
click at [180, 159] on icon "PDF" at bounding box center [178, 149] width 14 height 19
click at [204, 158] on icon at bounding box center [210, 149] width 14 height 17
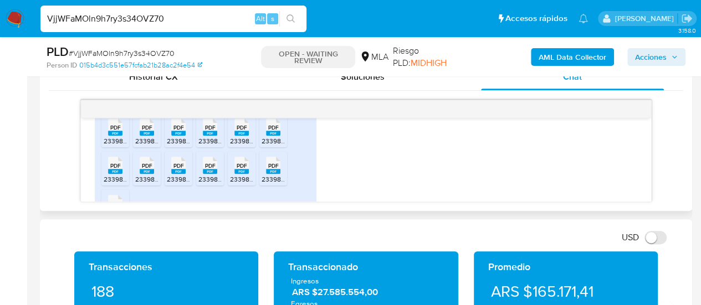
scroll to position [720, 0]
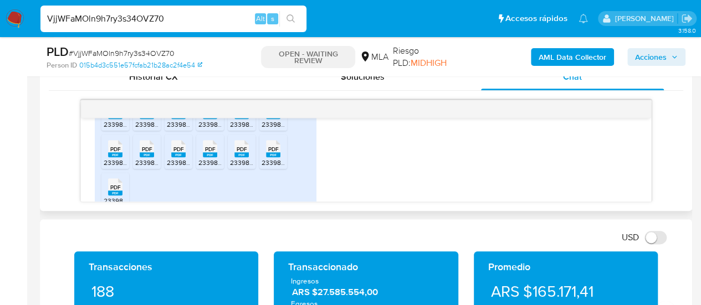
click at [106, 120] on div "PDF PDF" at bounding box center [115, 110] width 23 height 22
click at [139, 129] on span "23398573579_011_00001_00000046.pdf" at bounding box center [195, 124] width 121 height 9
click at [178, 119] on rect at bounding box center [178, 116] width 14 height 5
click at [212, 119] on rect at bounding box center [210, 116] width 14 height 5
click at [238, 119] on rect at bounding box center [241, 116] width 14 height 5
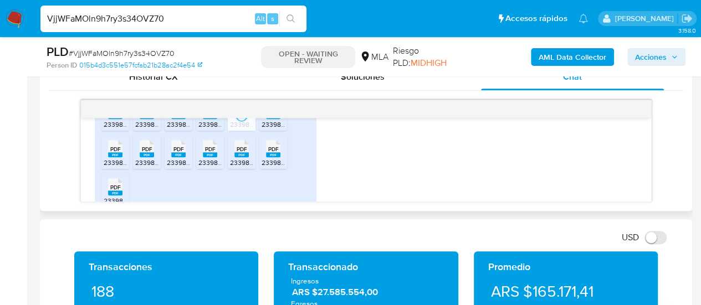
click at [264, 120] on div "PDF PDF" at bounding box center [273, 110] width 23 height 22
click at [266, 157] on icon at bounding box center [273, 148] width 14 height 17
click at [244, 153] on span "PDF" at bounding box center [242, 149] width 11 height 7
click at [204, 167] on span "23398573579_011_00001_00000051.pdf" at bounding box center [258, 162] width 120 height 9
click at [183, 153] on span "PDF" at bounding box center [178, 149] width 11 height 7
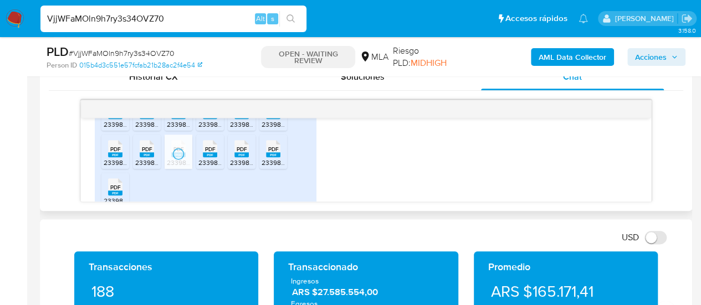
click at [139, 167] on span "23398573579_011_00001_00000045.pdf" at bounding box center [195, 162] width 121 height 9
click at [120, 157] on rect at bounding box center [115, 154] width 14 height 5
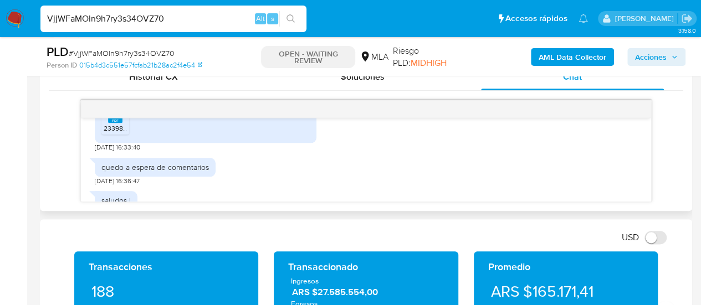
scroll to position [776, 0]
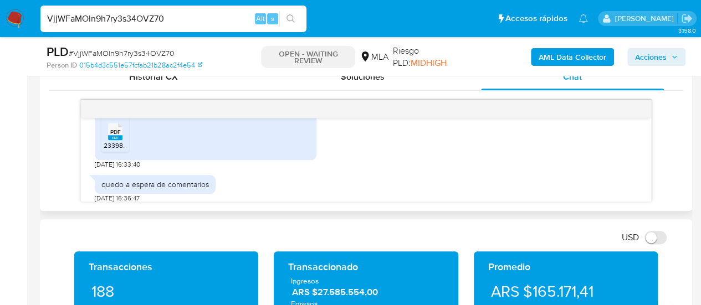
click at [120, 150] on span "23398573579_011_00001_00000048.pdf" at bounding box center [164, 145] width 121 height 9
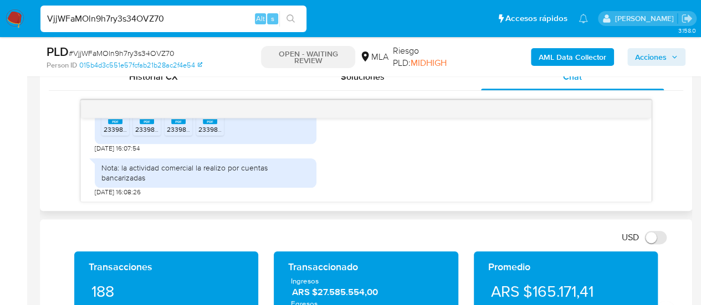
scroll to position [1662, 0]
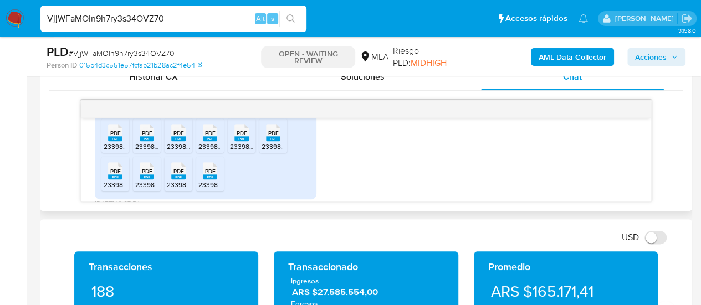
click at [119, 113] on span "23398573579_011_00001_00000044.pdf" at bounding box center [164, 108] width 121 height 9
click at [147, 99] on span "PDF" at bounding box center [147, 94] width 11 height 7
click at [177, 103] on rect at bounding box center [178, 100] width 14 height 5
click at [206, 104] on icon "PDF" at bounding box center [210, 94] width 14 height 19
click at [237, 113] on span "23398573579_011_00001_00000042.pdf" at bounding box center [290, 108] width 121 height 9
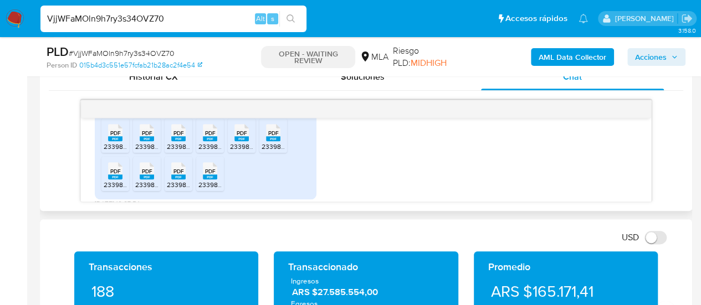
drag, startPoint x: 264, startPoint y: 145, endPoint x: 234, endPoint y: 160, distance: 33.7
click at [264, 113] on span "23398573579_011_00001_00000052.pdf" at bounding box center [322, 108] width 121 height 9
click at [126, 142] on div "PDF PDF" at bounding box center [115, 132] width 23 height 22
click at [152, 141] on rect at bounding box center [147, 138] width 14 height 5
click at [176, 141] on rect at bounding box center [178, 138] width 14 height 5
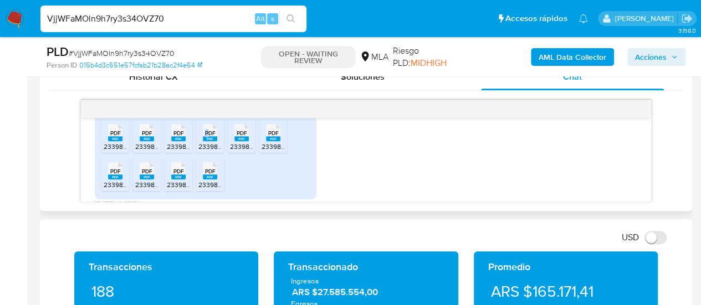
click at [207, 142] on div "PDF PDF" at bounding box center [209, 132] width 23 height 22
click at [244, 137] on span "PDF" at bounding box center [242, 133] width 11 height 7
click at [279, 141] on rect at bounding box center [273, 138] width 14 height 5
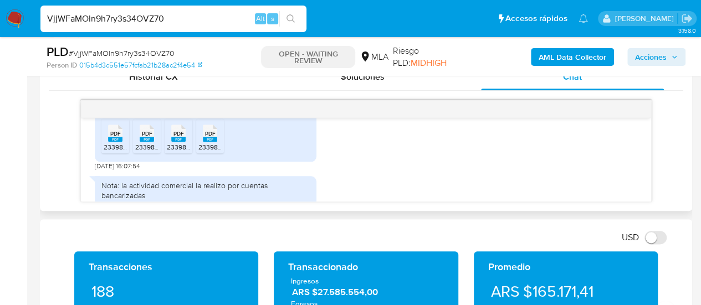
scroll to position [1718, 0]
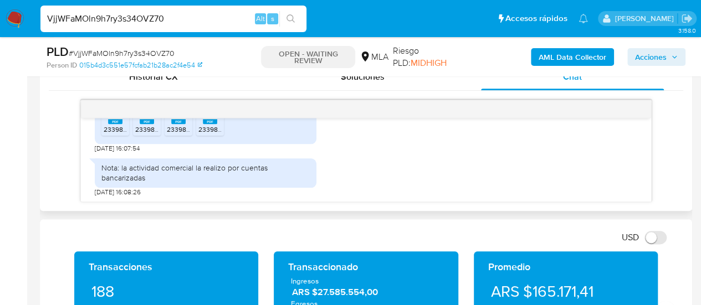
drag, startPoint x: 108, startPoint y: 166, endPoint x: 132, endPoint y: 182, distance: 29.1
click at [108, 134] on span "23398573579_011_00001_00000054.pdf" at bounding box center [164, 129] width 121 height 9
click at [144, 125] on icon "PDF" at bounding box center [147, 115] width 14 height 19
click at [178, 124] on rect at bounding box center [178, 121] width 14 height 5
click at [207, 124] on rect at bounding box center [210, 121] width 14 height 5
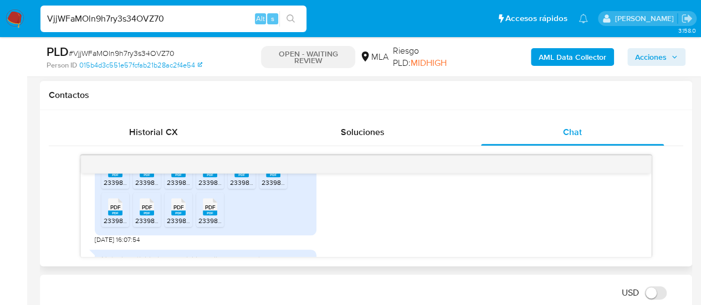
scroll to position [1792, 0]
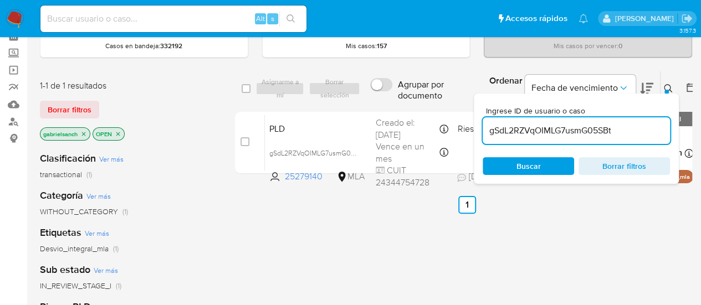
scroll to position [55, 0]
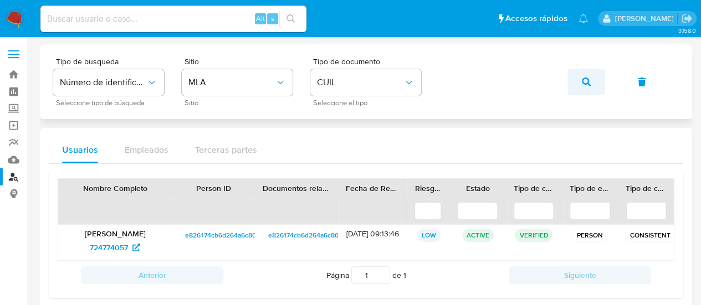
click at [587, 79] on icon "button" at bounding box center [586, 82] width 9 height 9
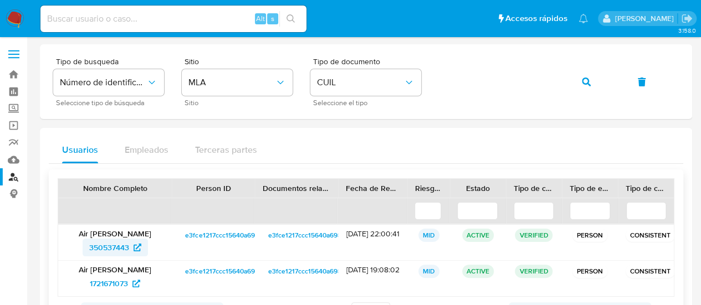
click at [101, 249] on span "350537443" at bounding box center [109, 248] width 40 height 18
click at [571, 77] on button "button" at bounding box center [586, 82] width 38 height 27
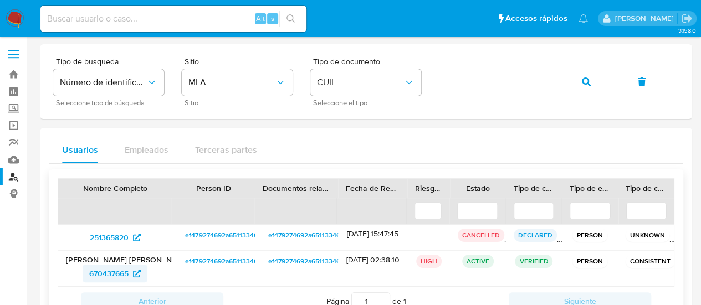
click at [114, 276] on span "670437665" at bounding box center [108, 274] width 39 height 18
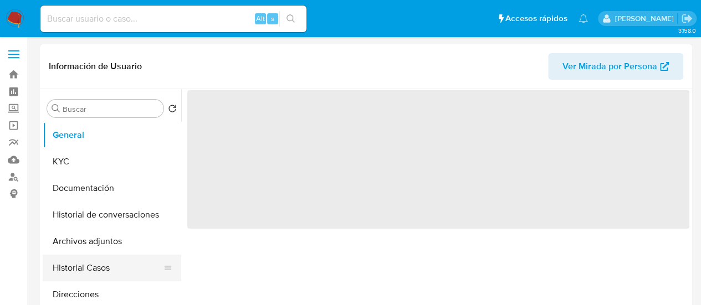
click at [105, 275] on button "Historial Casos" at bounding box center [108, 268] width 130 height 27
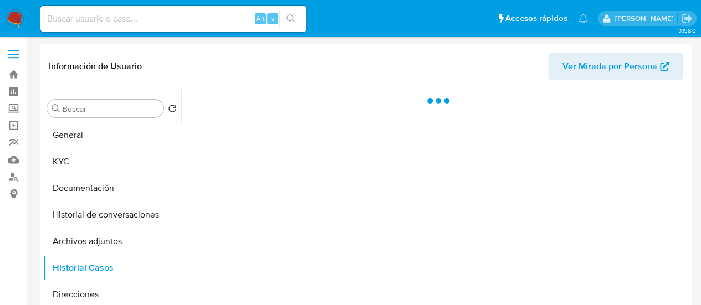
select select "10"
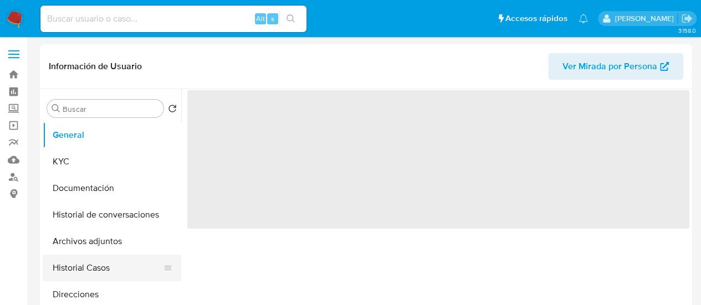
click at [100, 262] on button "Historial Casos" at bounding box center [108, 268] width 130 height 27
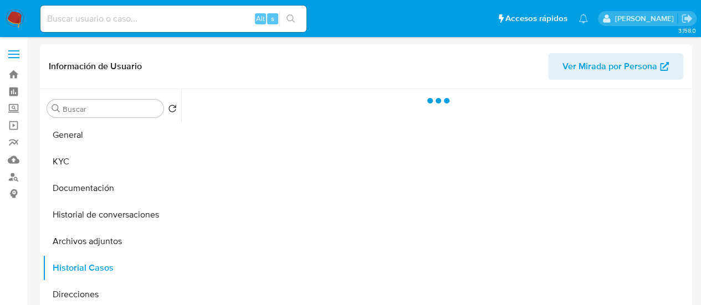
select select "10"
